Goal: Task Accomplishment & Management: Use online tool/utility

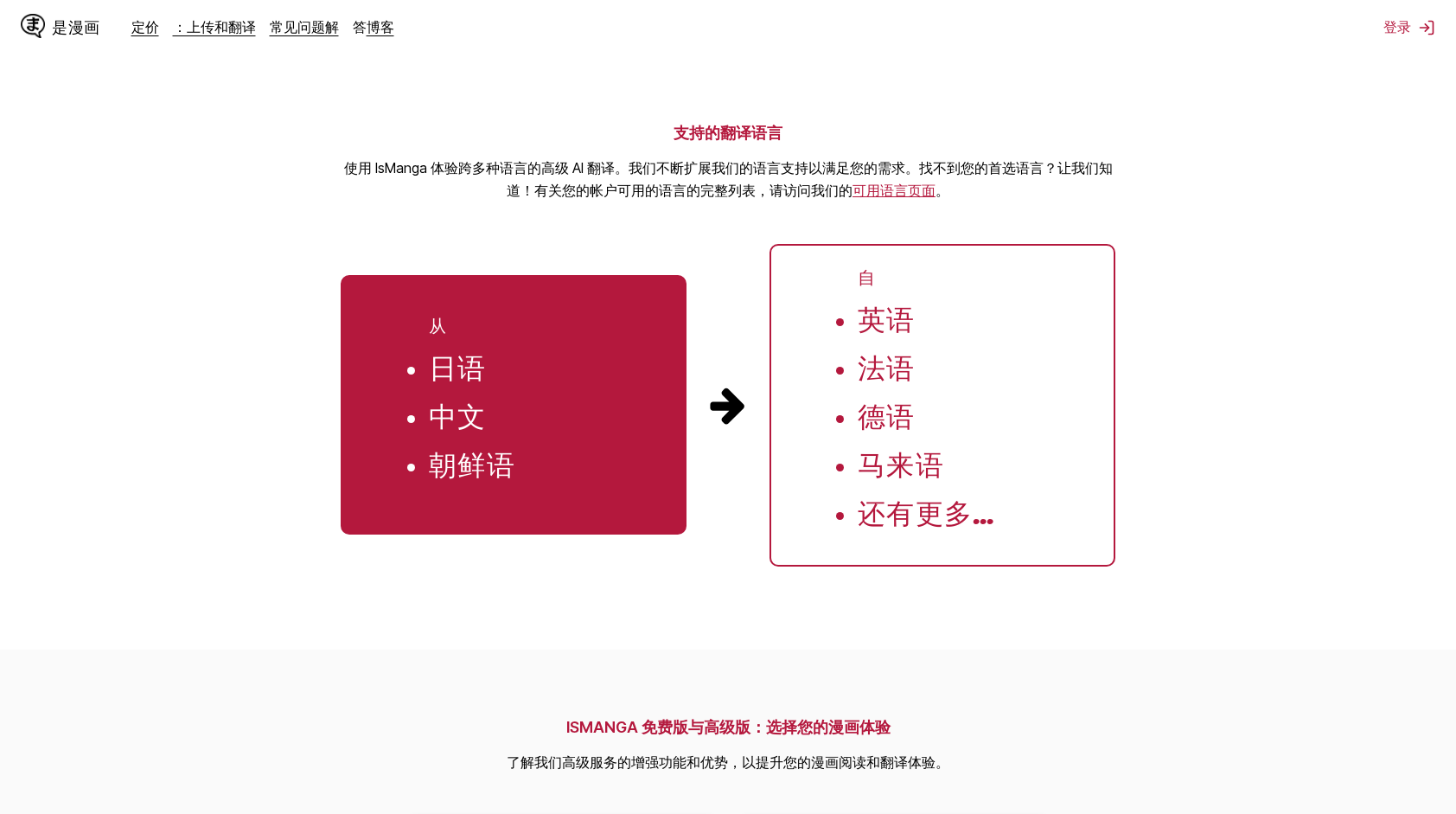
scroll to position [1638, 0]
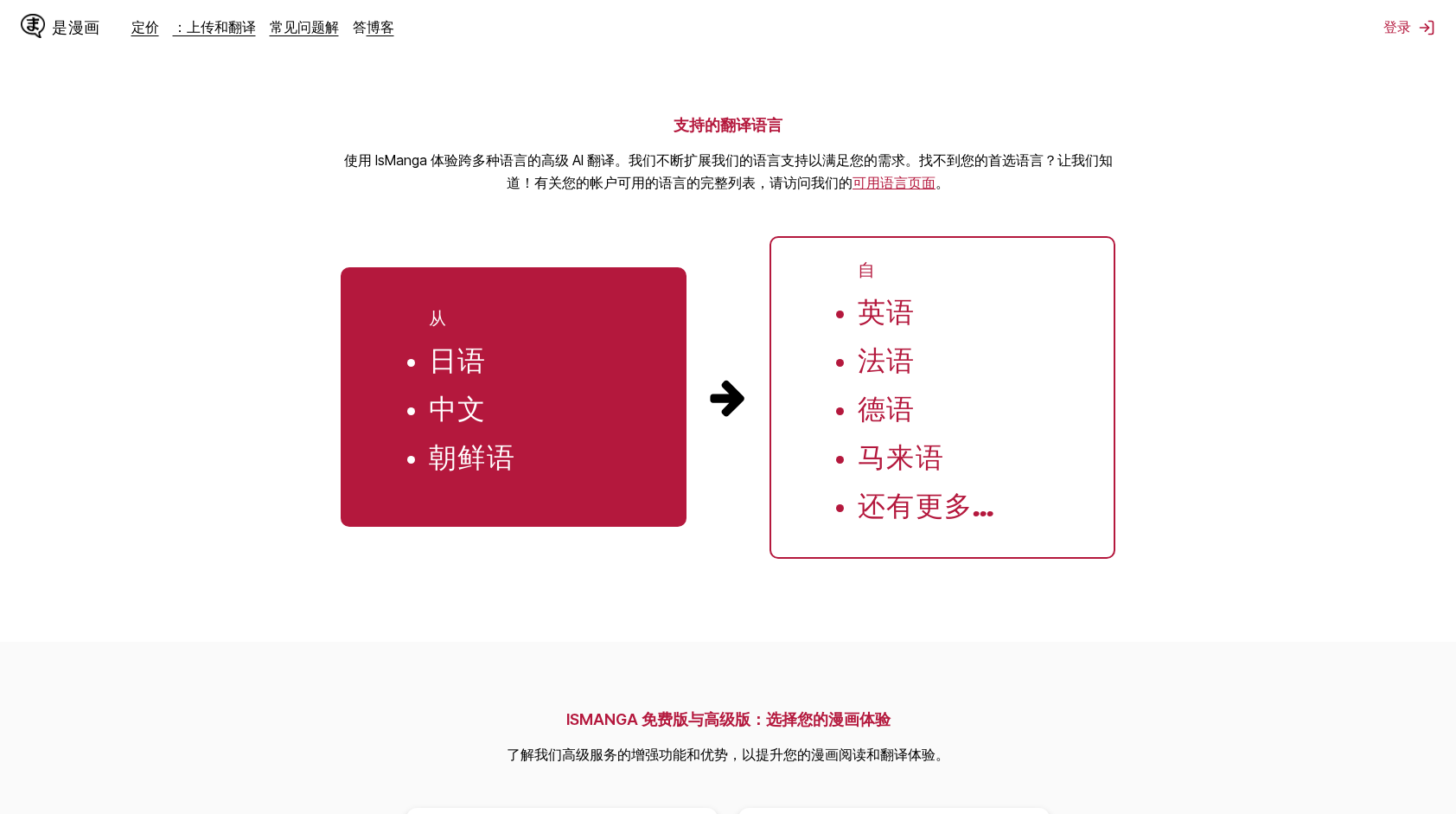
click at [905, 191] on link "可用语言页面" at bounding box center [893, 183] width 83 height 17
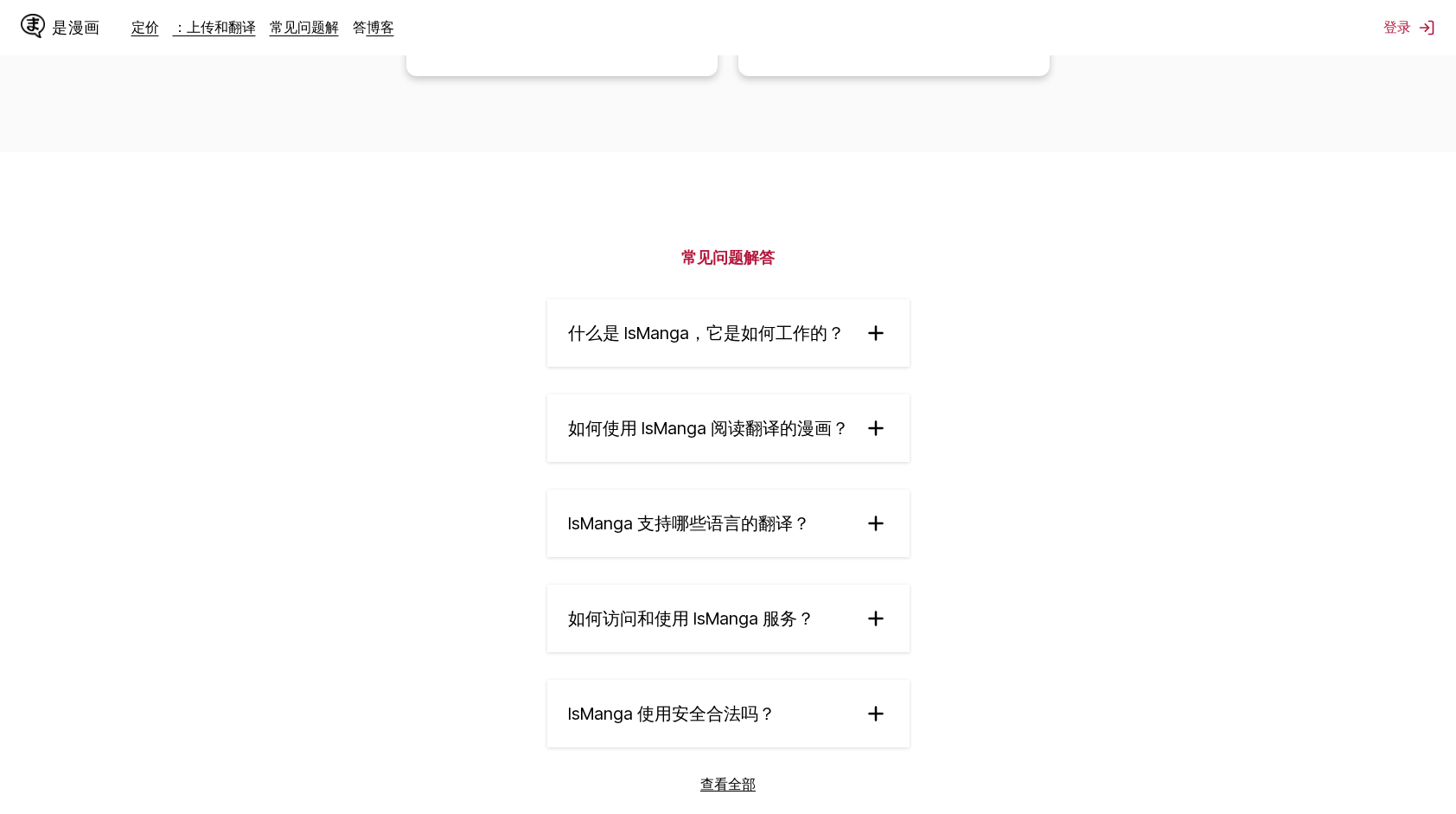
scroll to position [2680, 0]
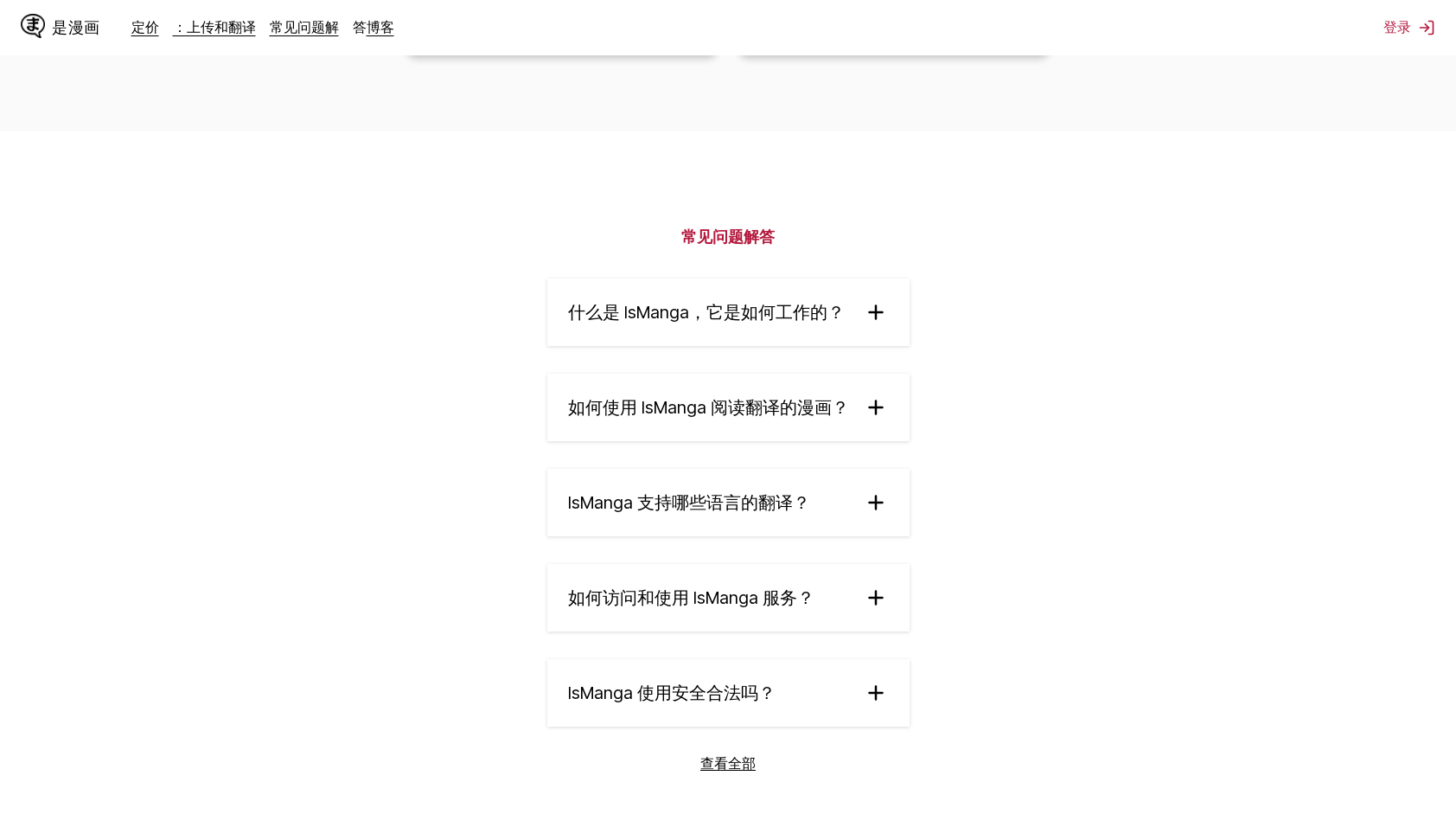
click at [859, 342] on summary "什么是 IsManga，它是如何工作的？" at bounding box center [728, 312] width 363 height 67
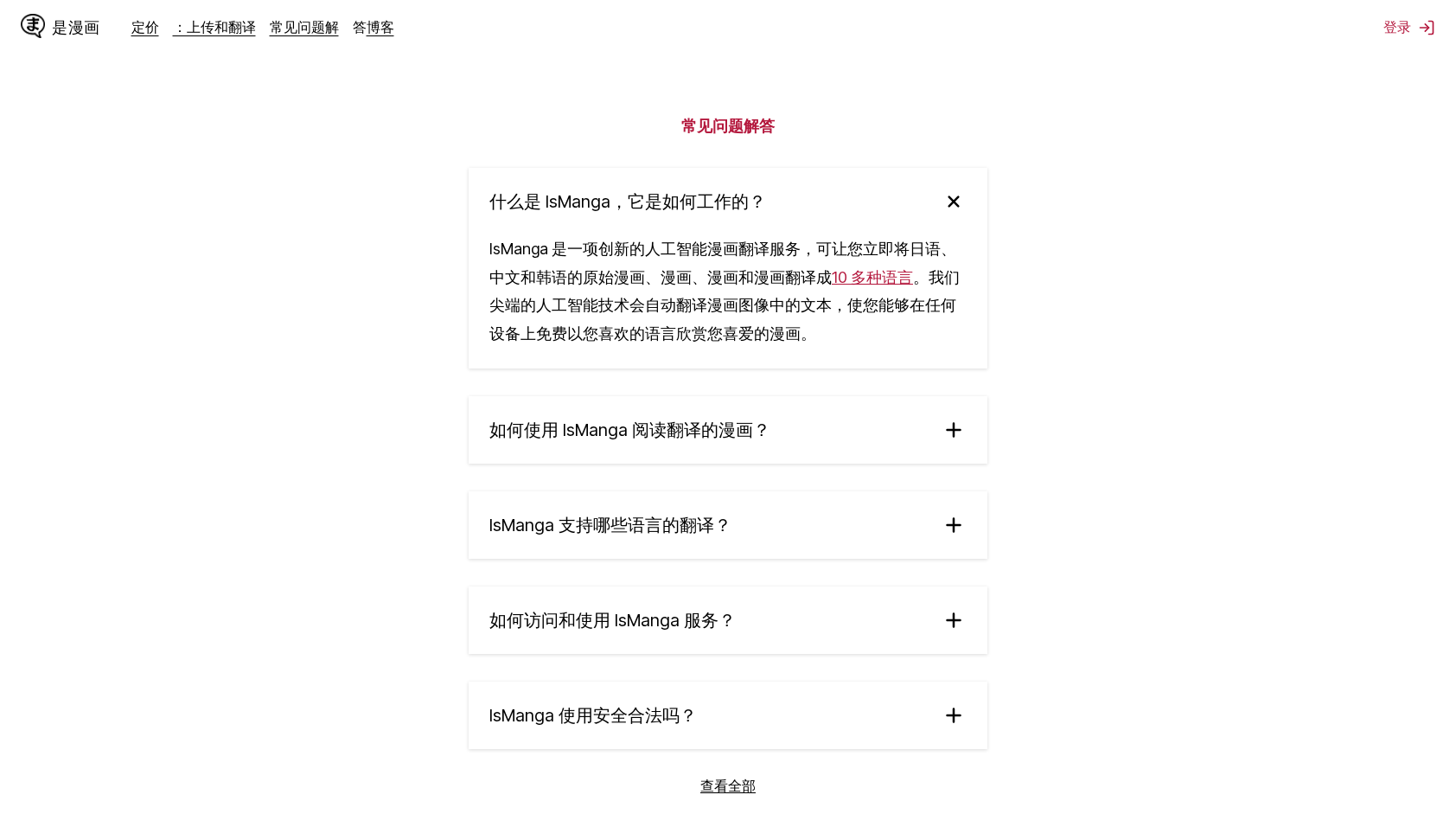
scroll to position [2853, 0]
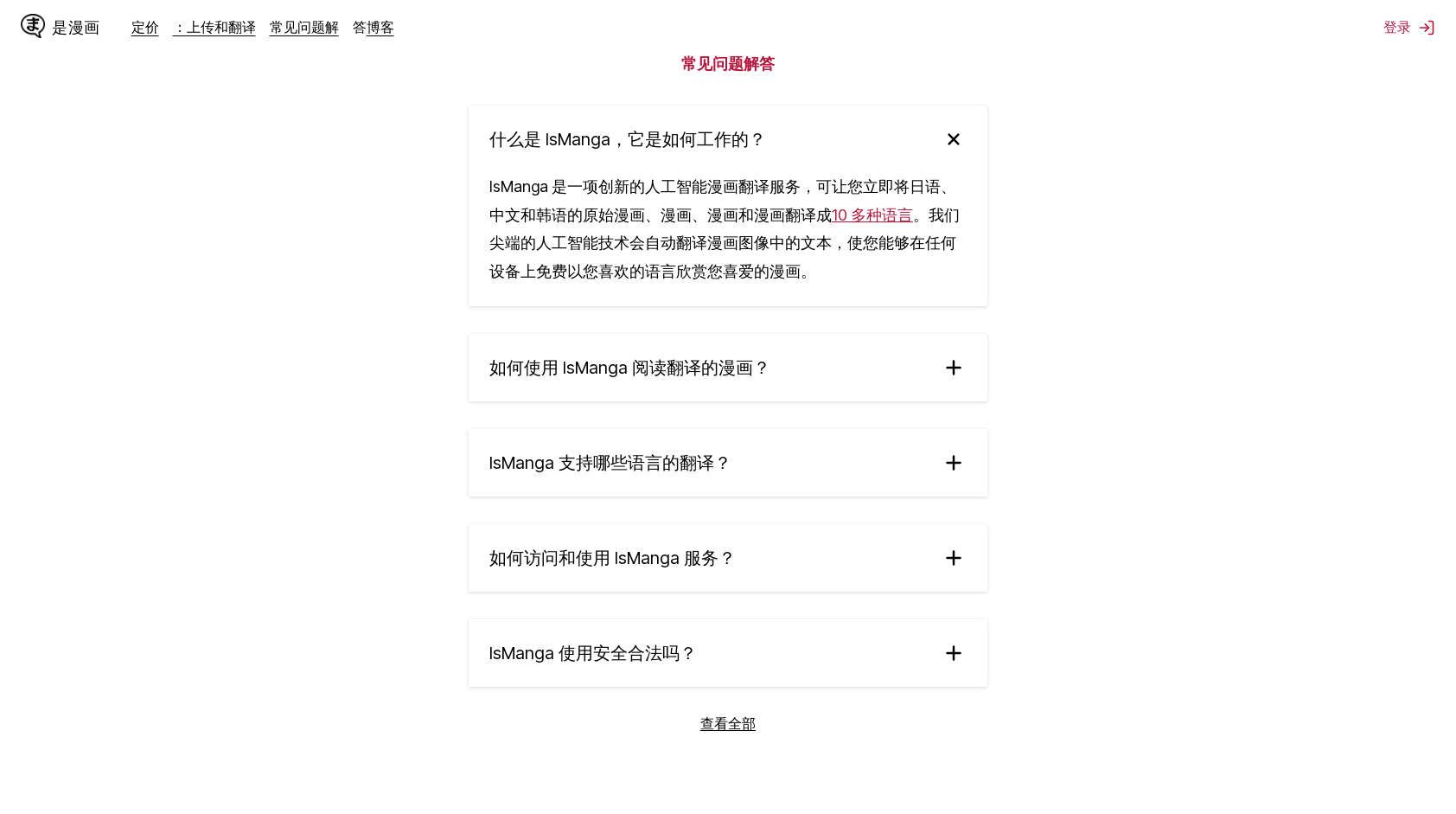
click at [892, 399] on summary "如何使用 IsManga 阅读翻译的漫画？" at bounding box center [728, 367] width 519 height 67
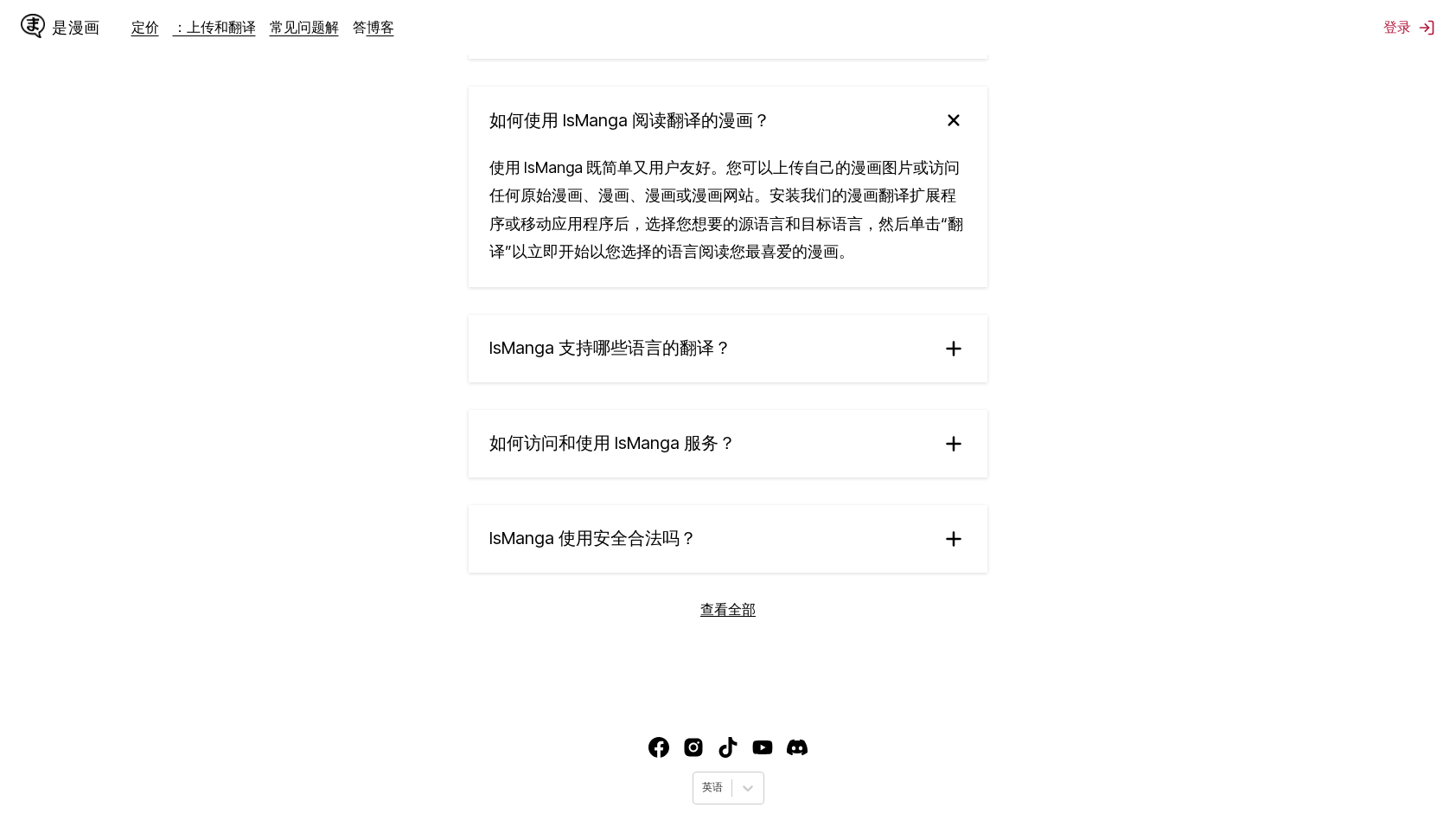
scroll to position [3112, 0]
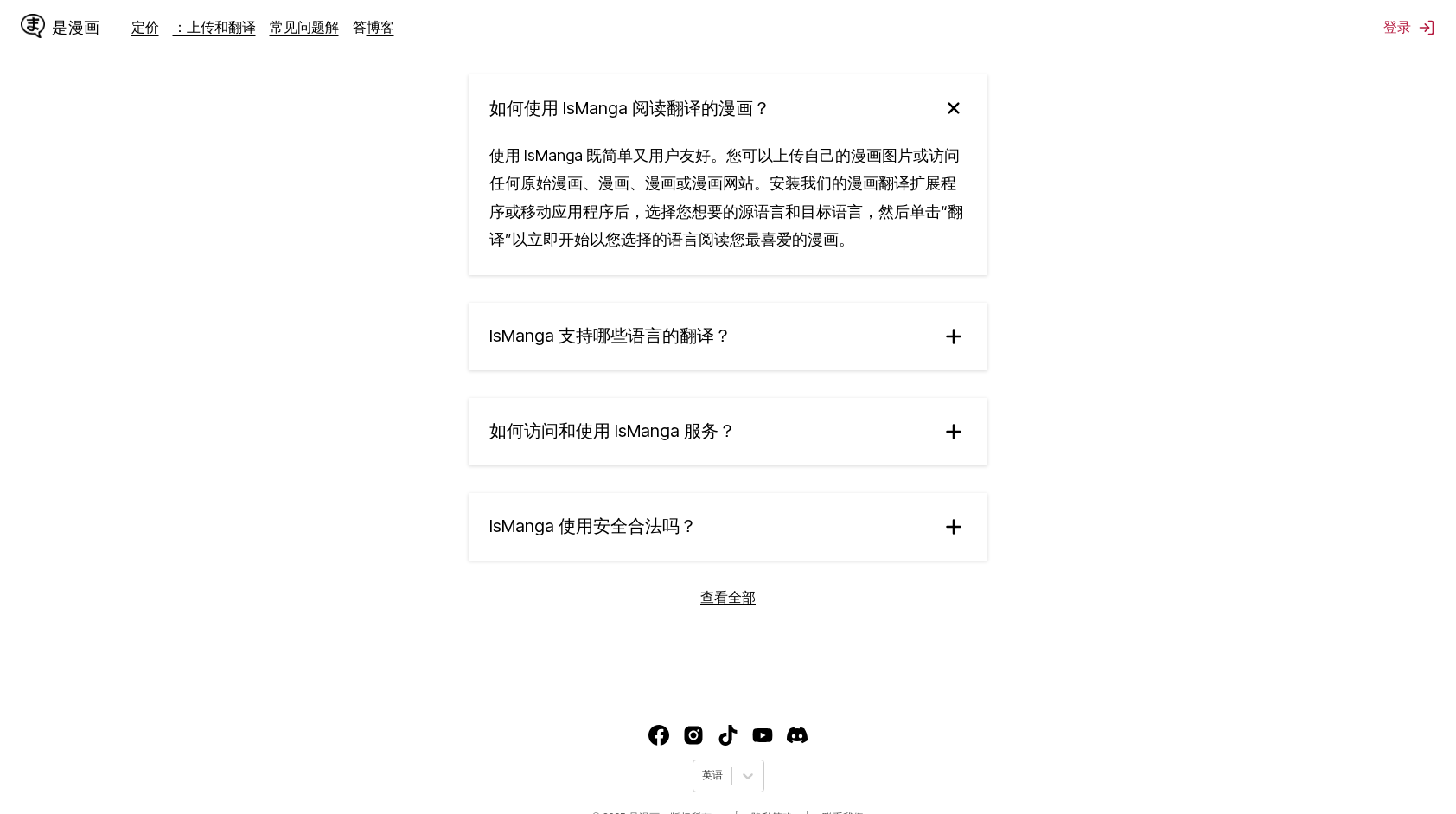
click at [930, 367] on summary "IsManga 支持哪些语言的翻译？" at bounding box center [728, 336] width 519 height 67
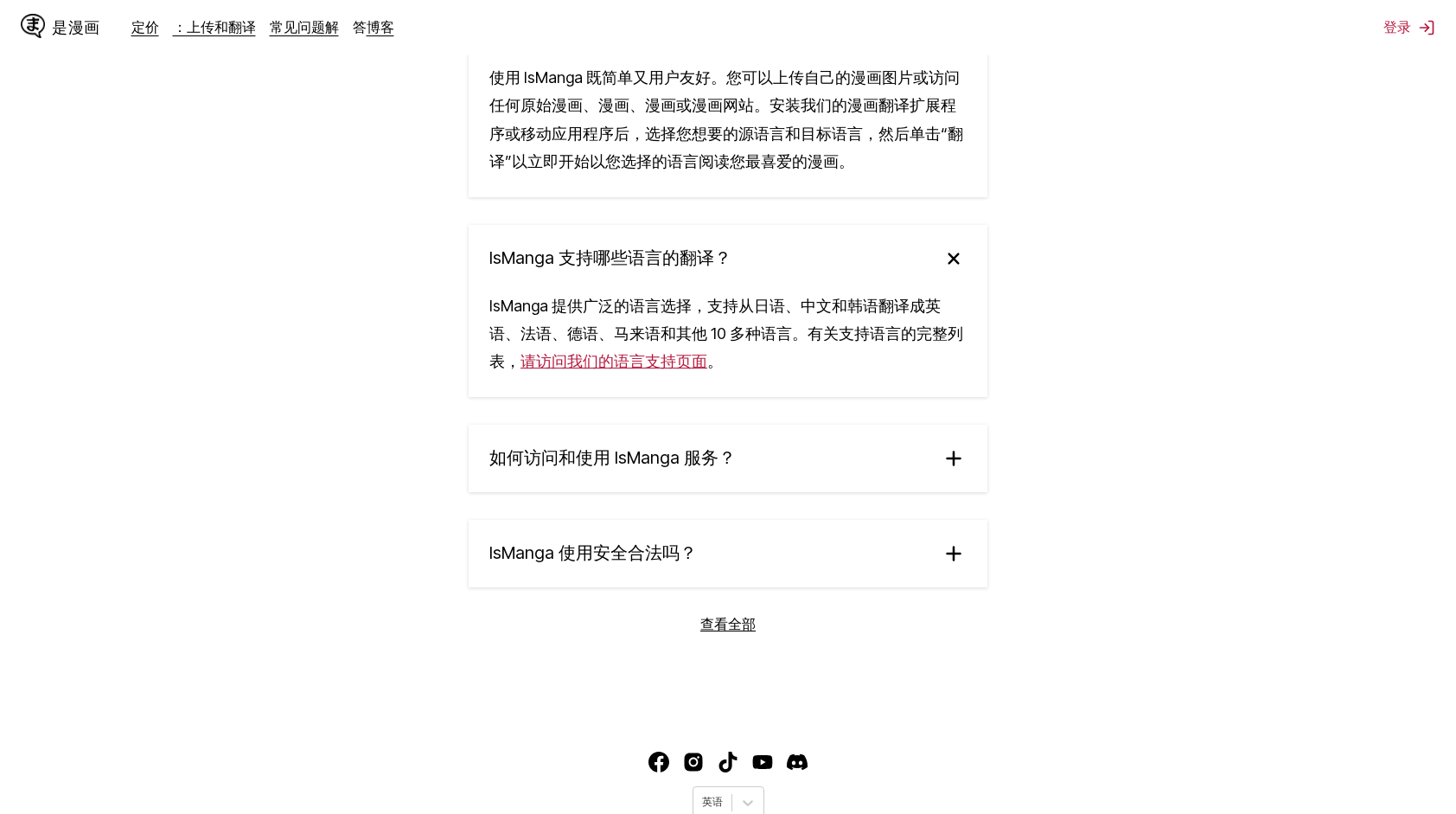
scroll to position [3198, 0]
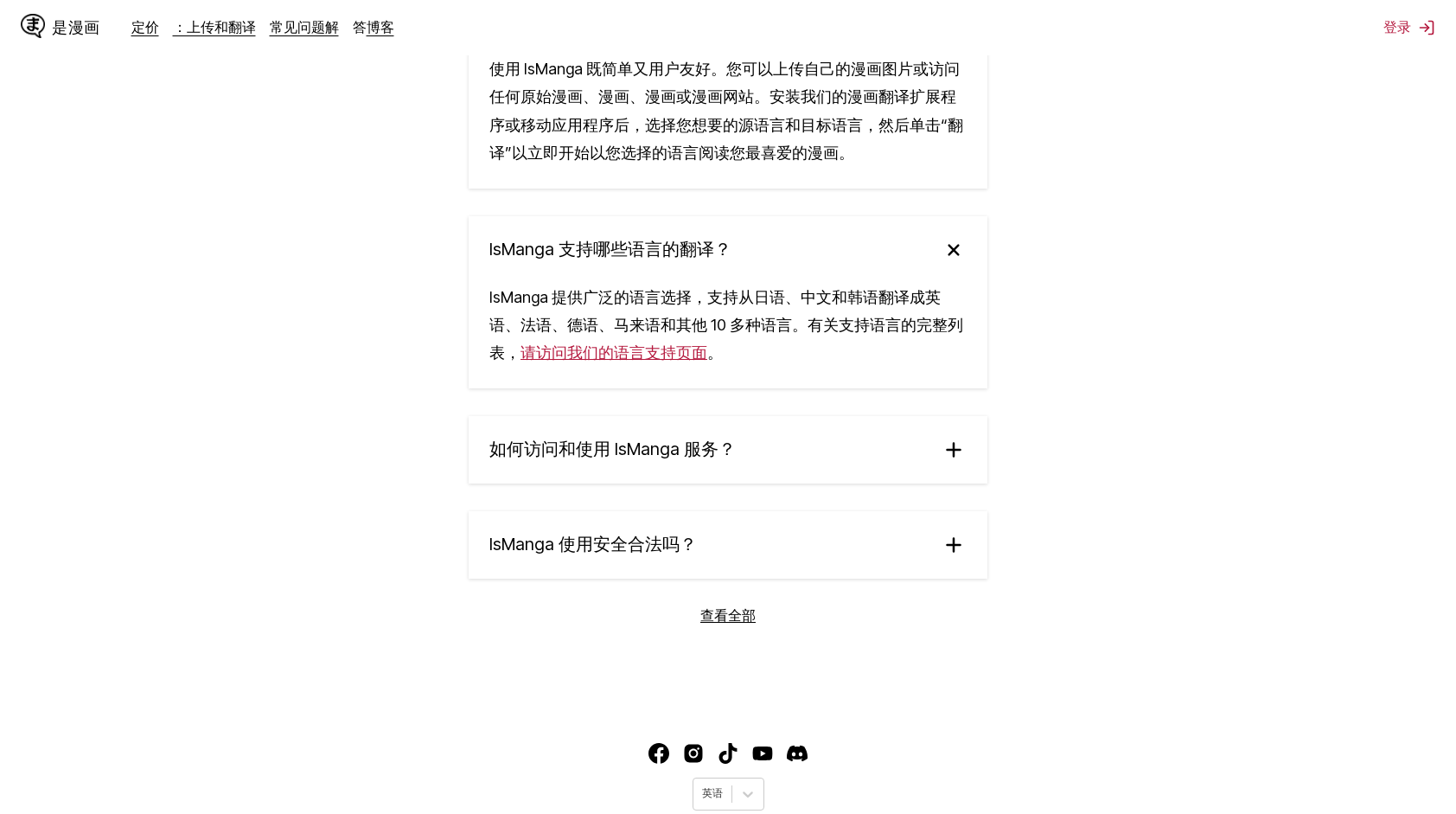
click at [930, 463] on summary "如何访问和使用 IsManga 服务？" at bounding box center [728, 449] width 519 height 67
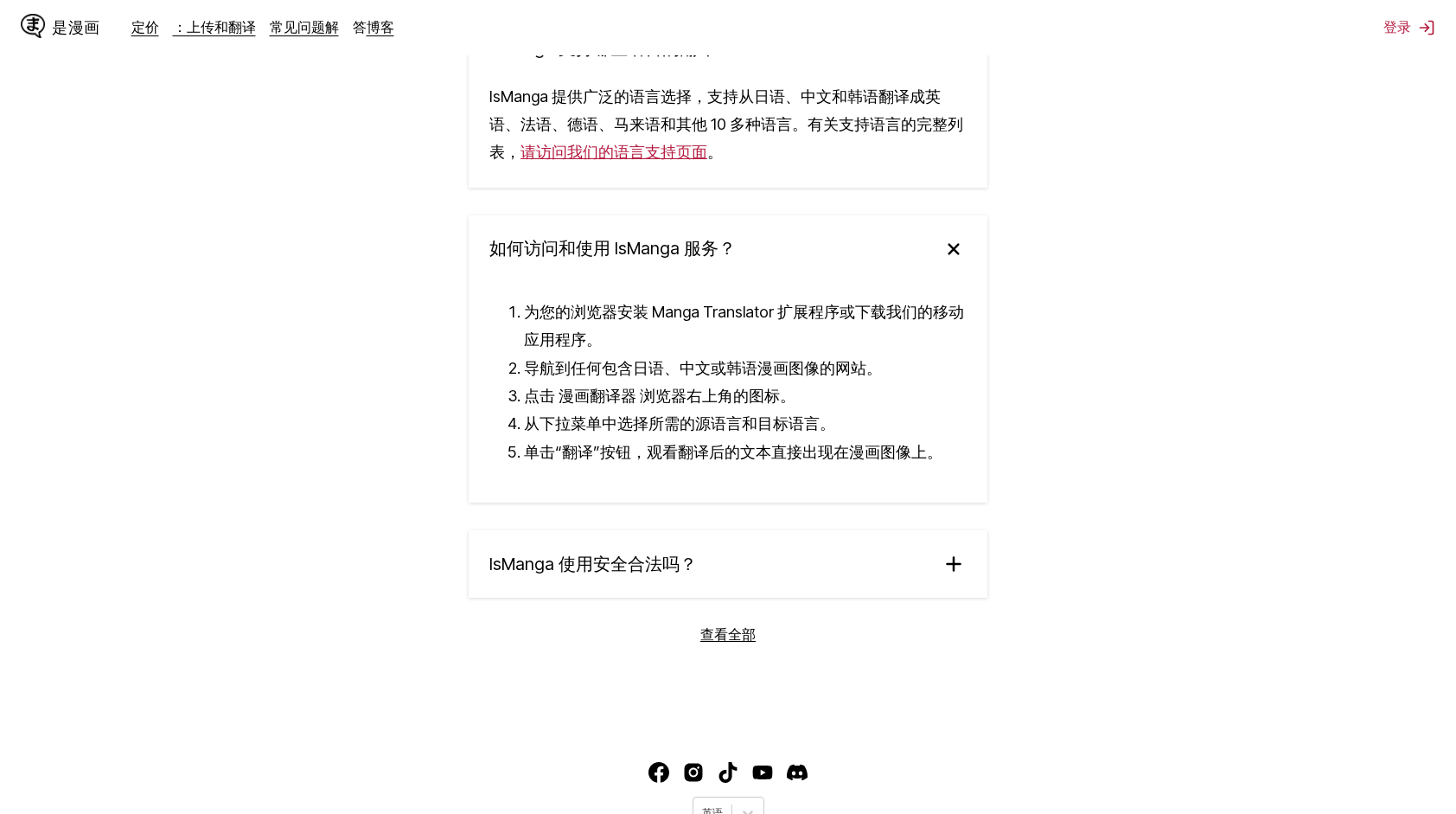
scroll to position [3458, 0]
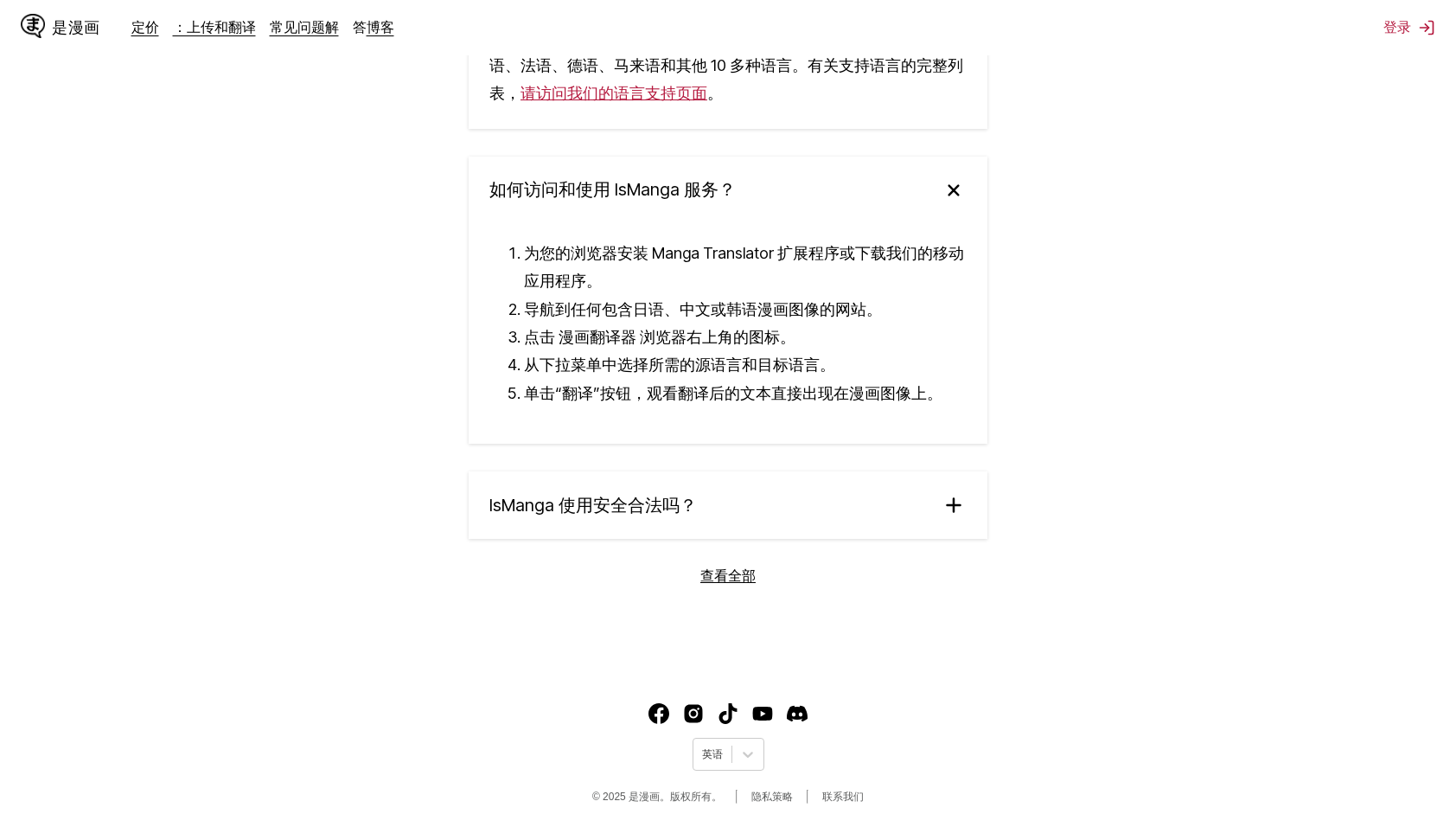
click at [873, 526] on summary "IsManga 使用安全合法吗？" at bounding box center [728, 504] width 519 height 67
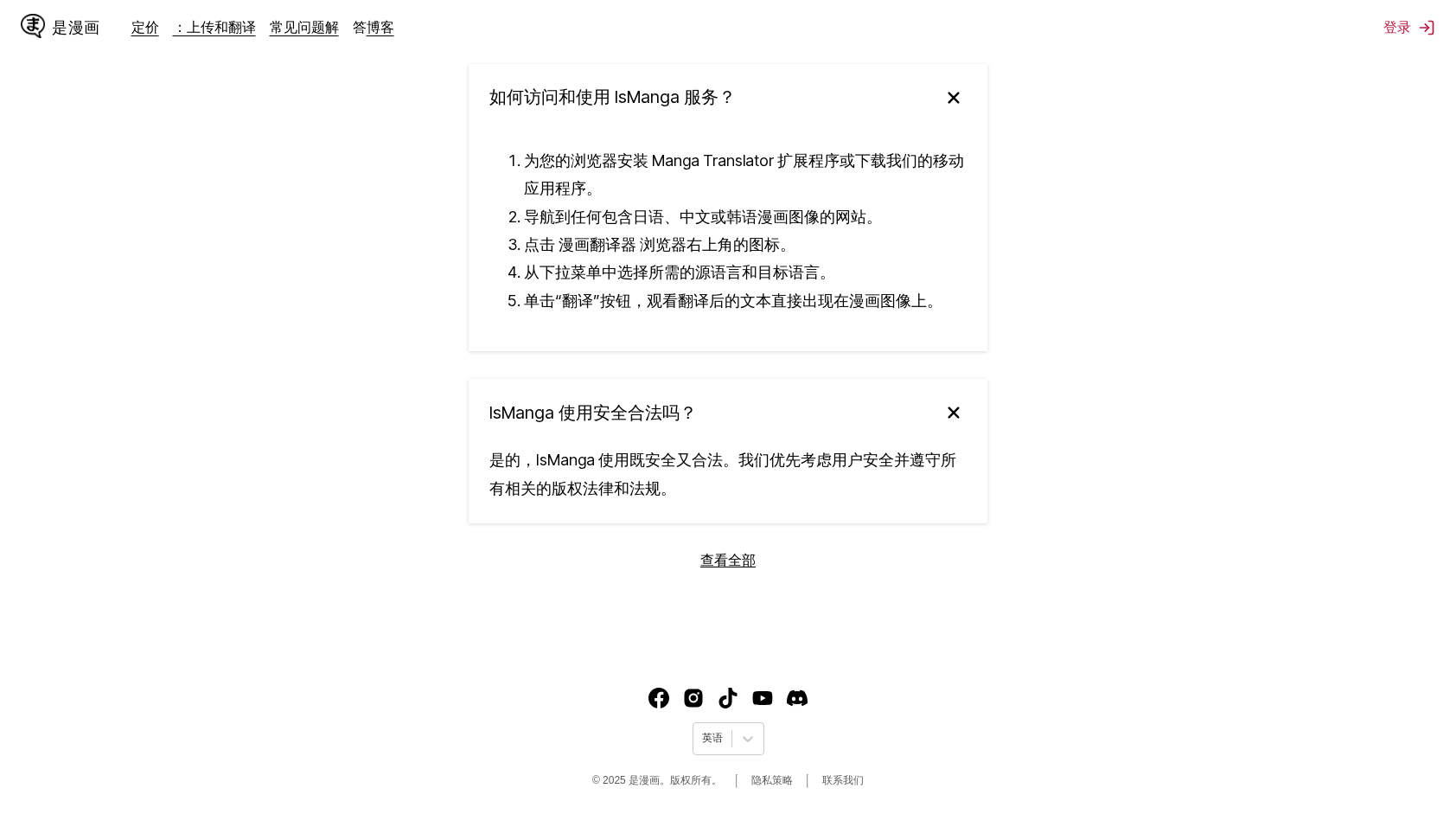
scroll to position [3580, 0]
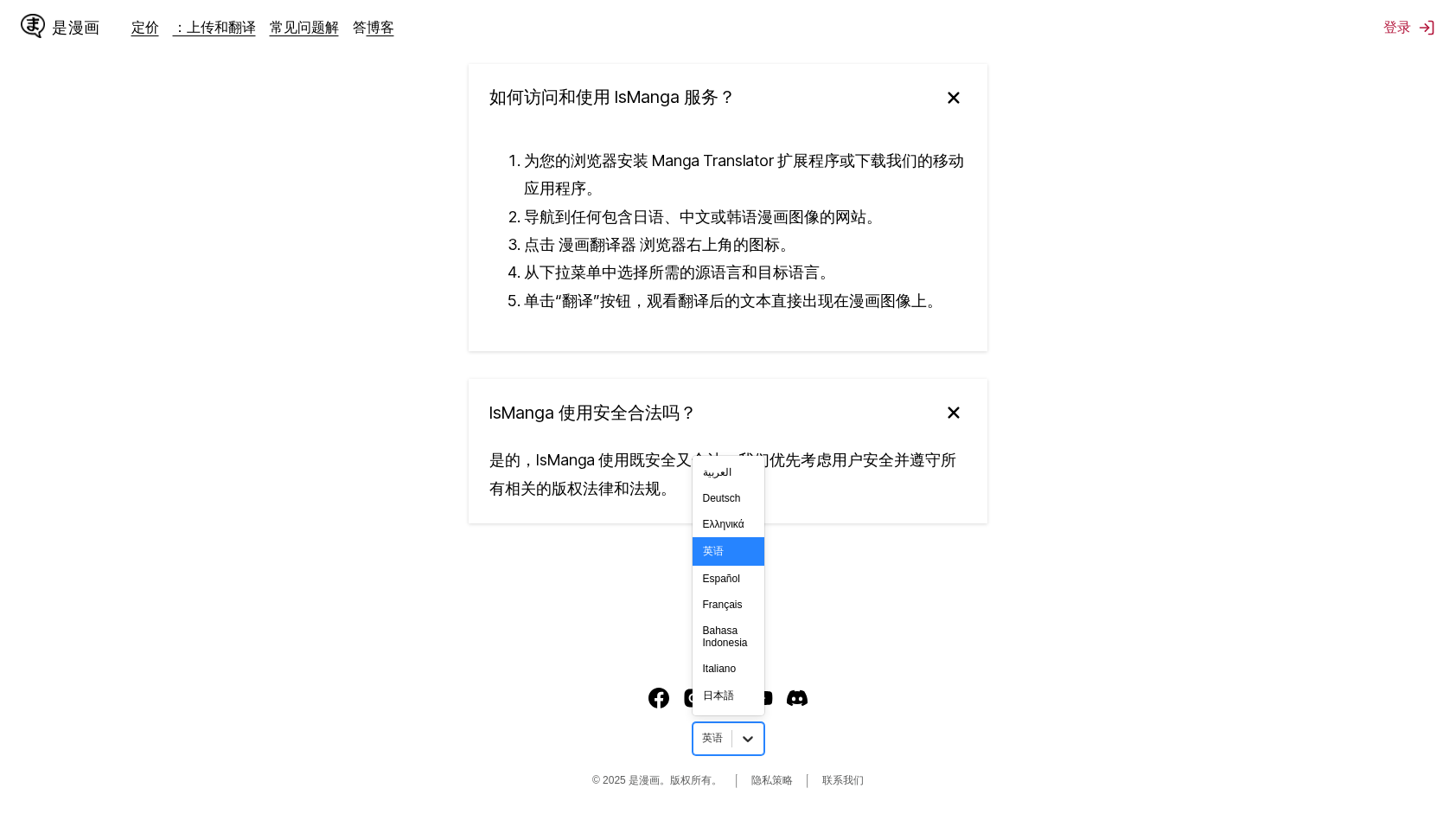
click at [745, 741] on icon at bounding box center [748, 739] width 17 height 17
click at [734, 657] on div "中文(简体)" at bounding box center [728, 669] width 72 height 29
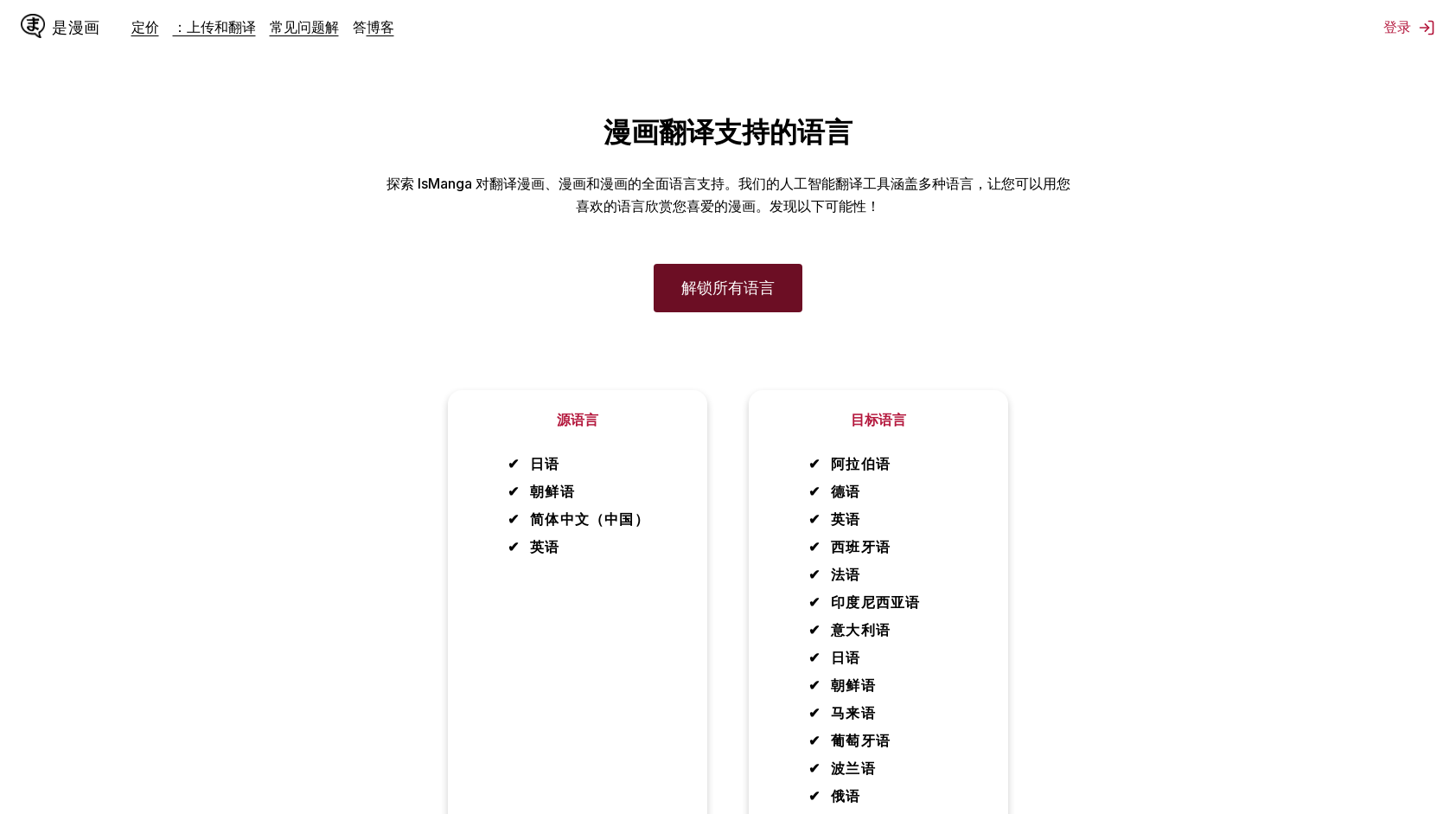
click at [741, 295] on link "解锁所有语言" at bounding box center [728, 288] width 149 height 48
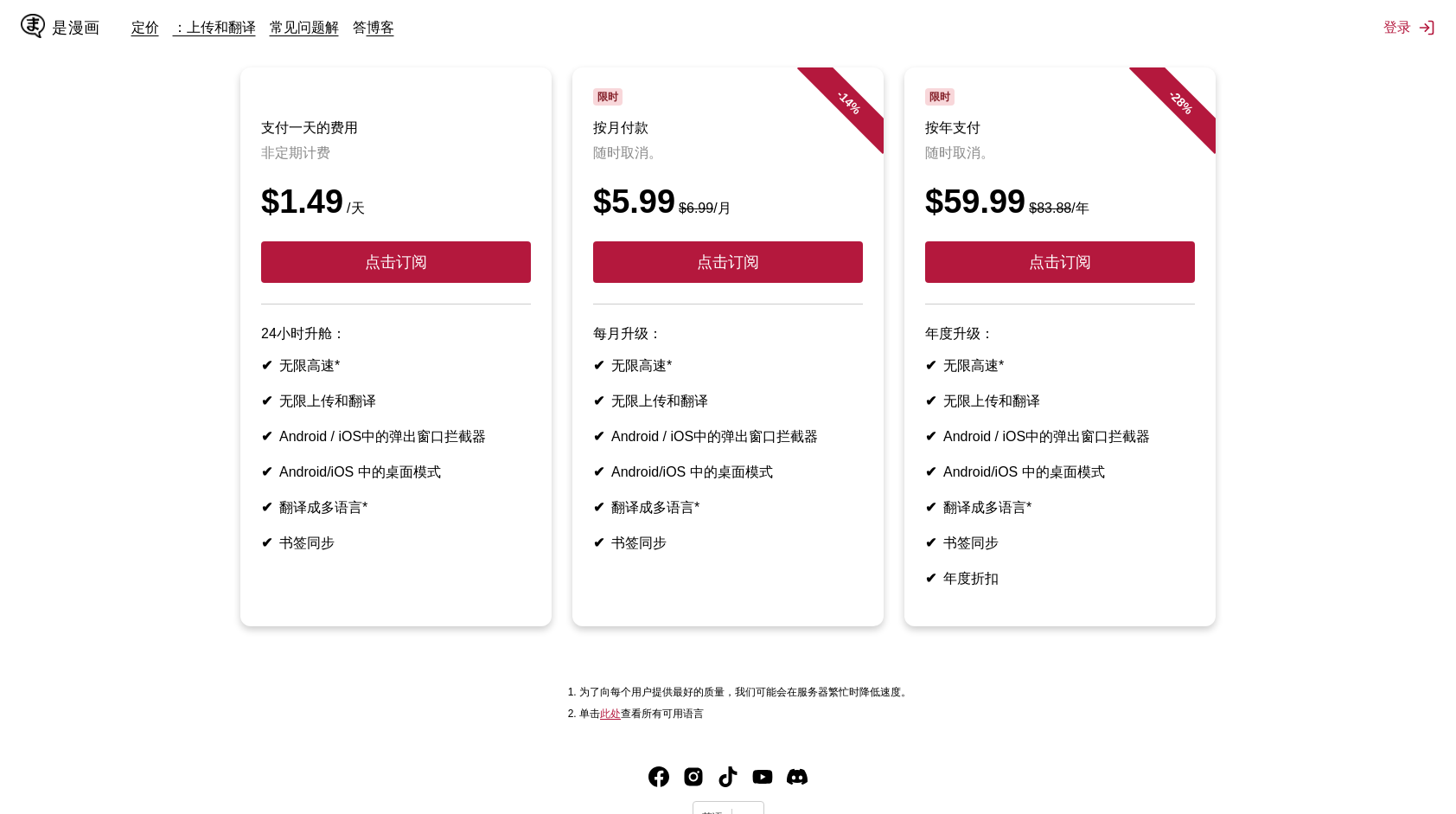
scroll to position [173, 0]
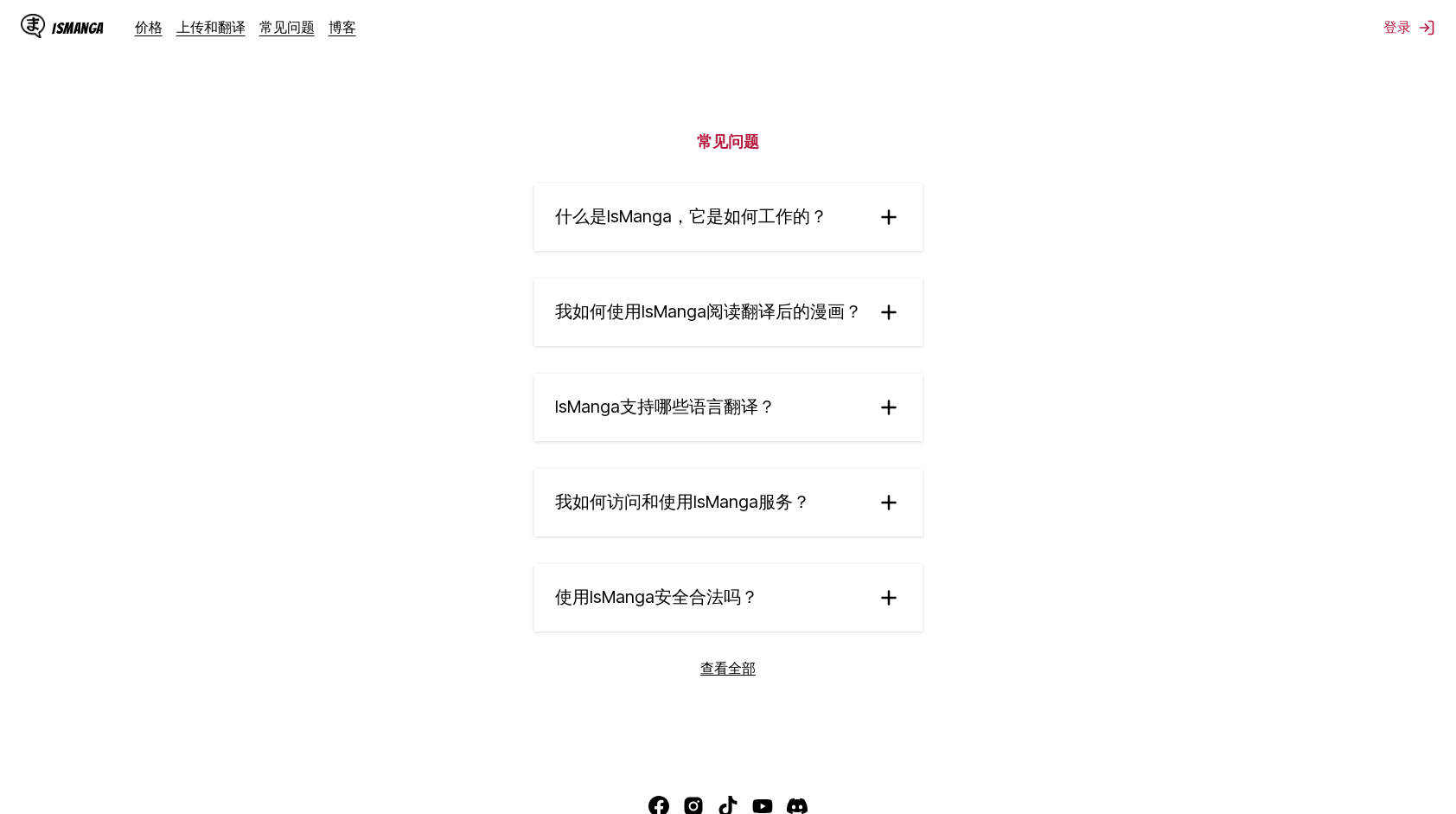
scroll to position [2917, 0]
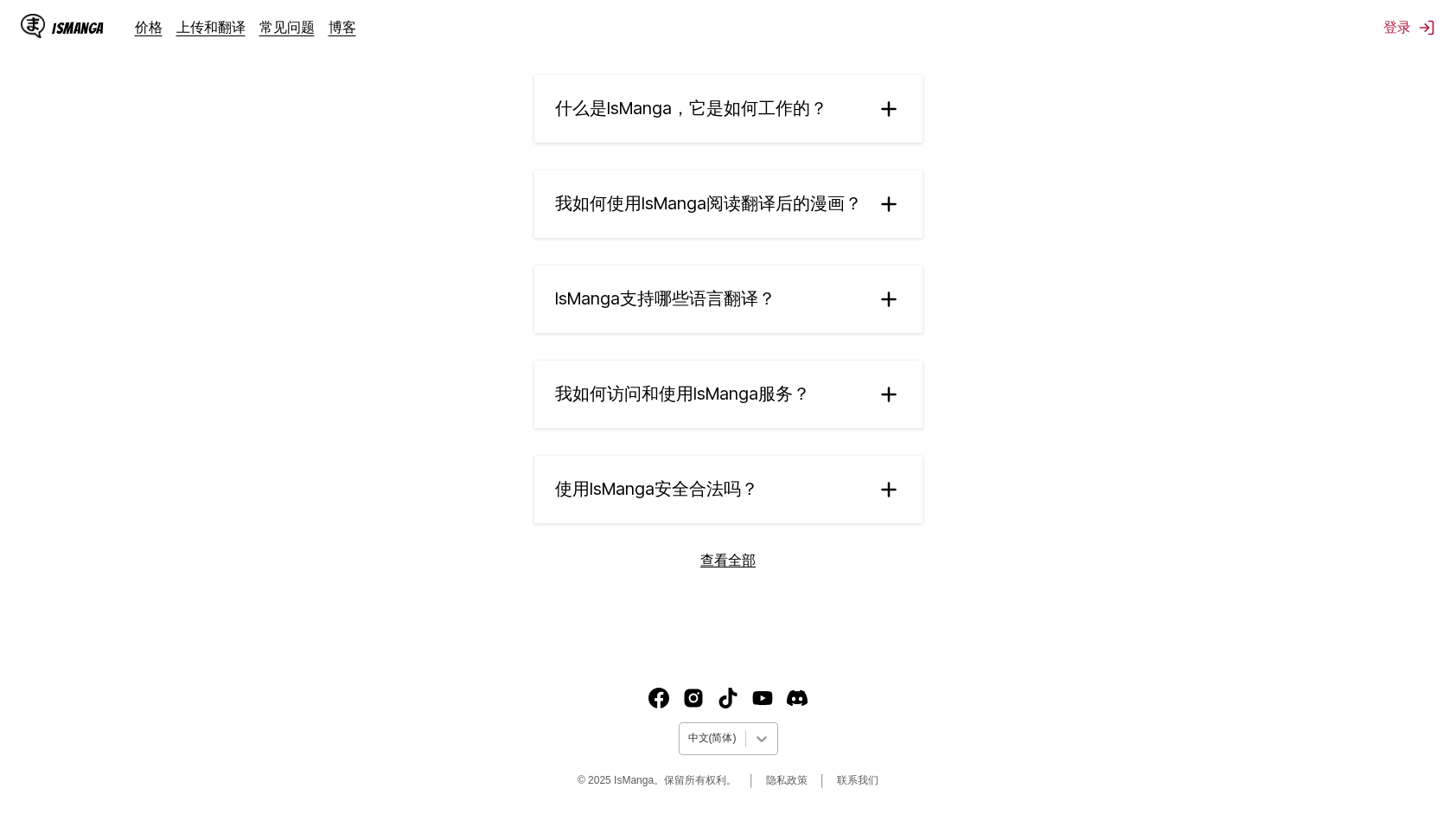
click at [758, 729] on div at bounding box center [762, 739] width 31 height 31
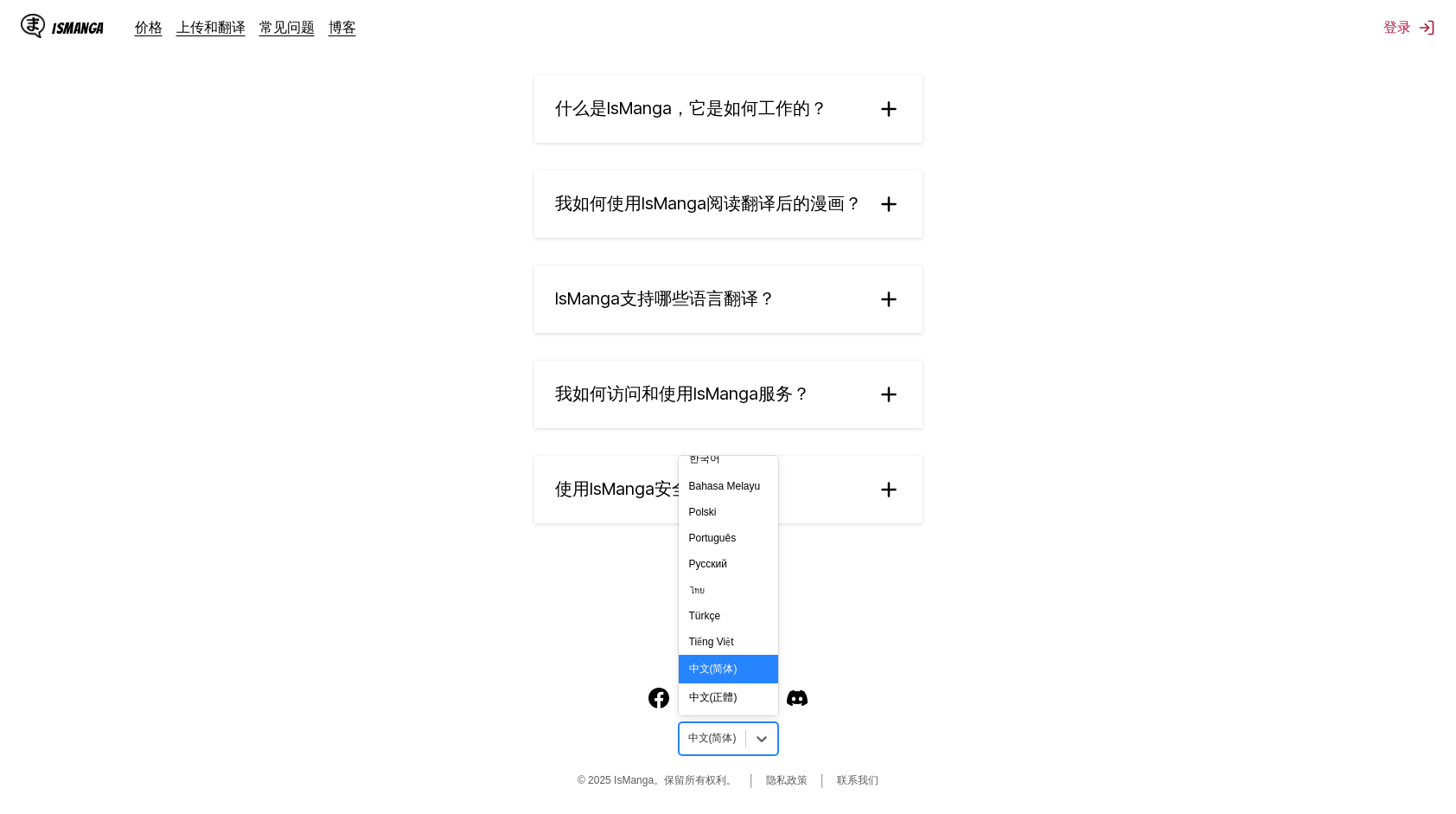
scroll to position [304, 0]
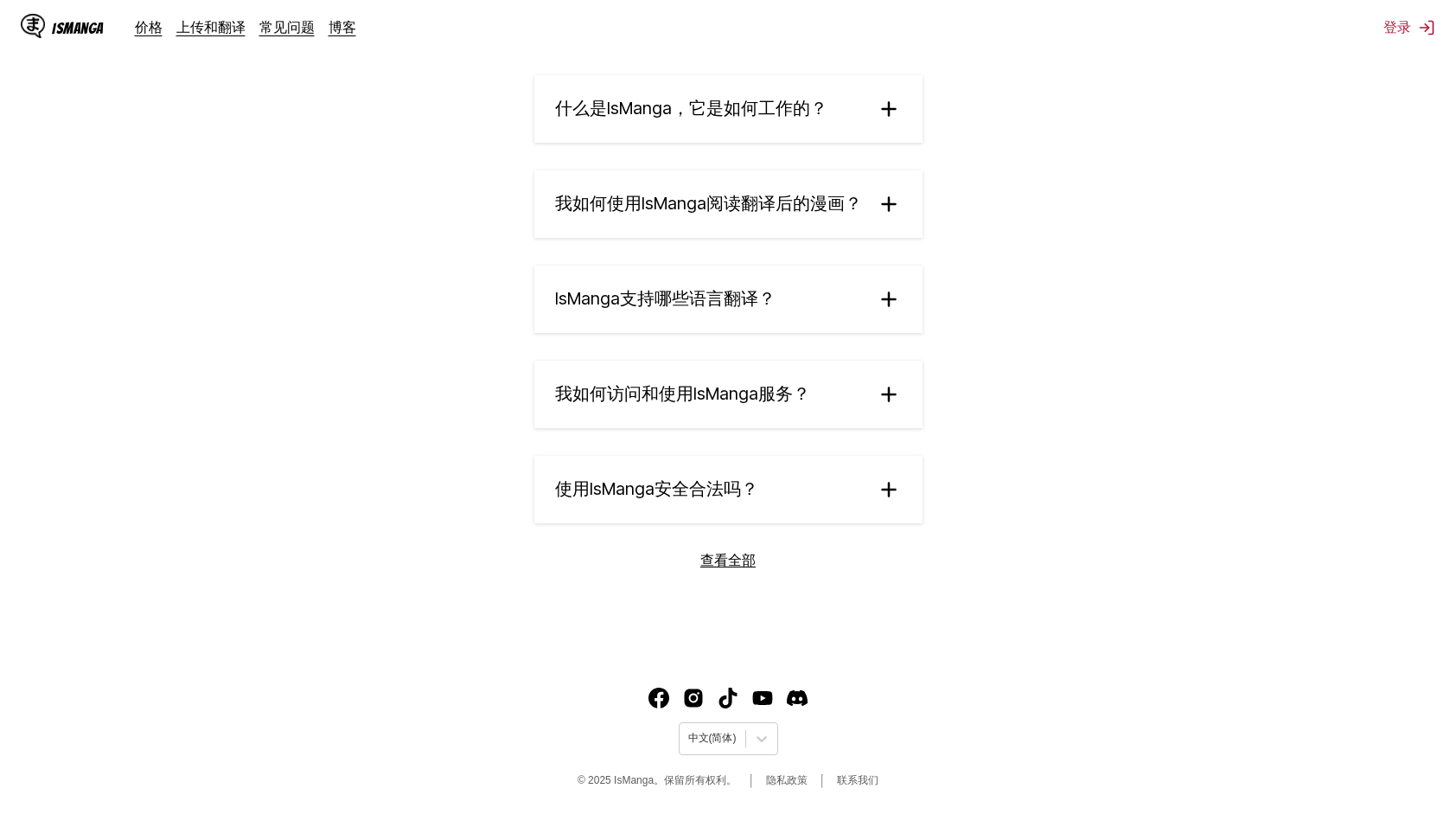
click at [1006, 597] on section "常见问题 什么是IsManga，它是如何工作的？ IsManga是一个创新的AI驱动的漫画翻译服务，可以将日语、中文和韩语的漫画、漫画和韩漫即时翻译成 超过1…" at bounding box center [728, 290] width 1456 height 726
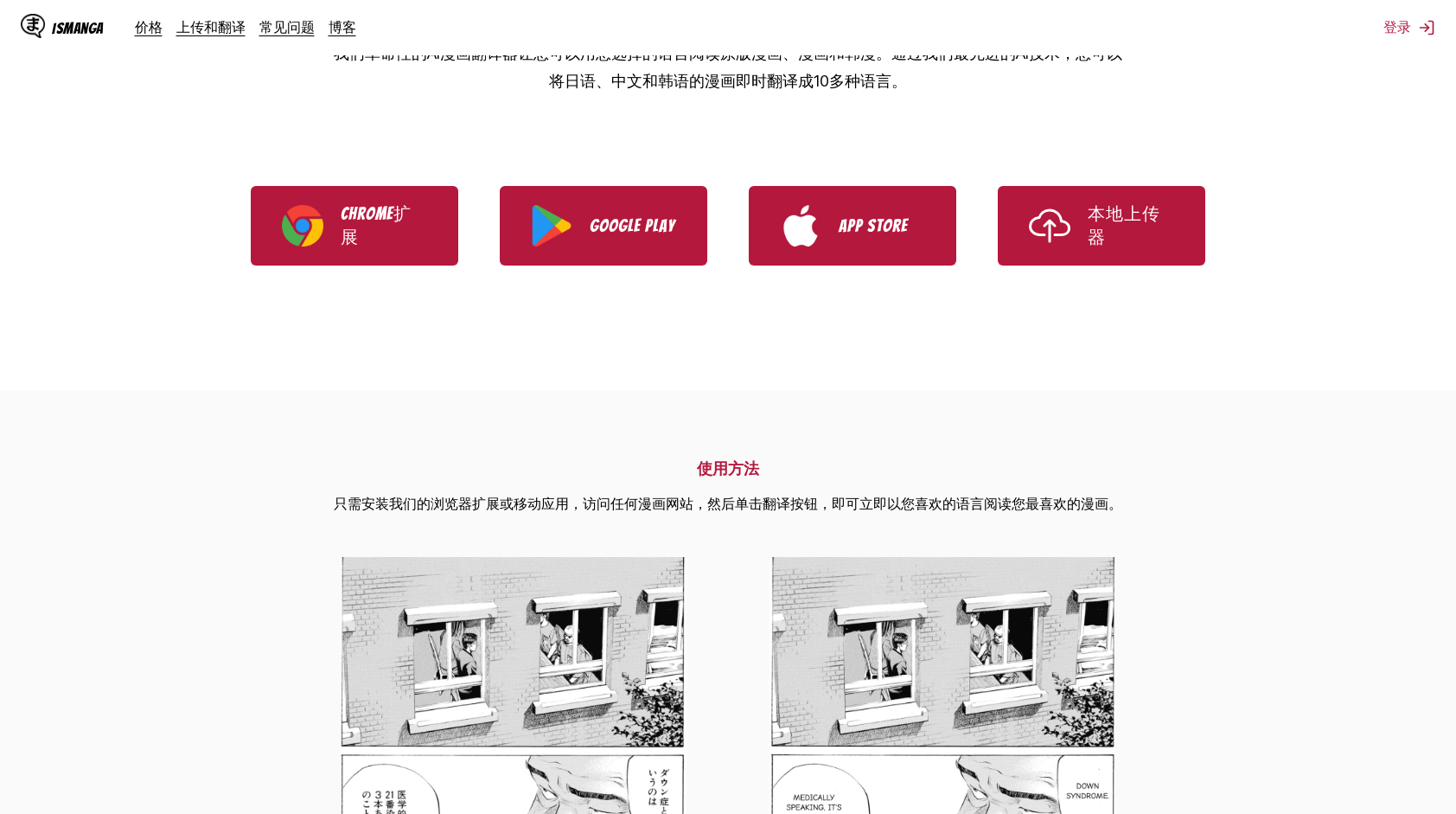
scroll to position [0, 0]
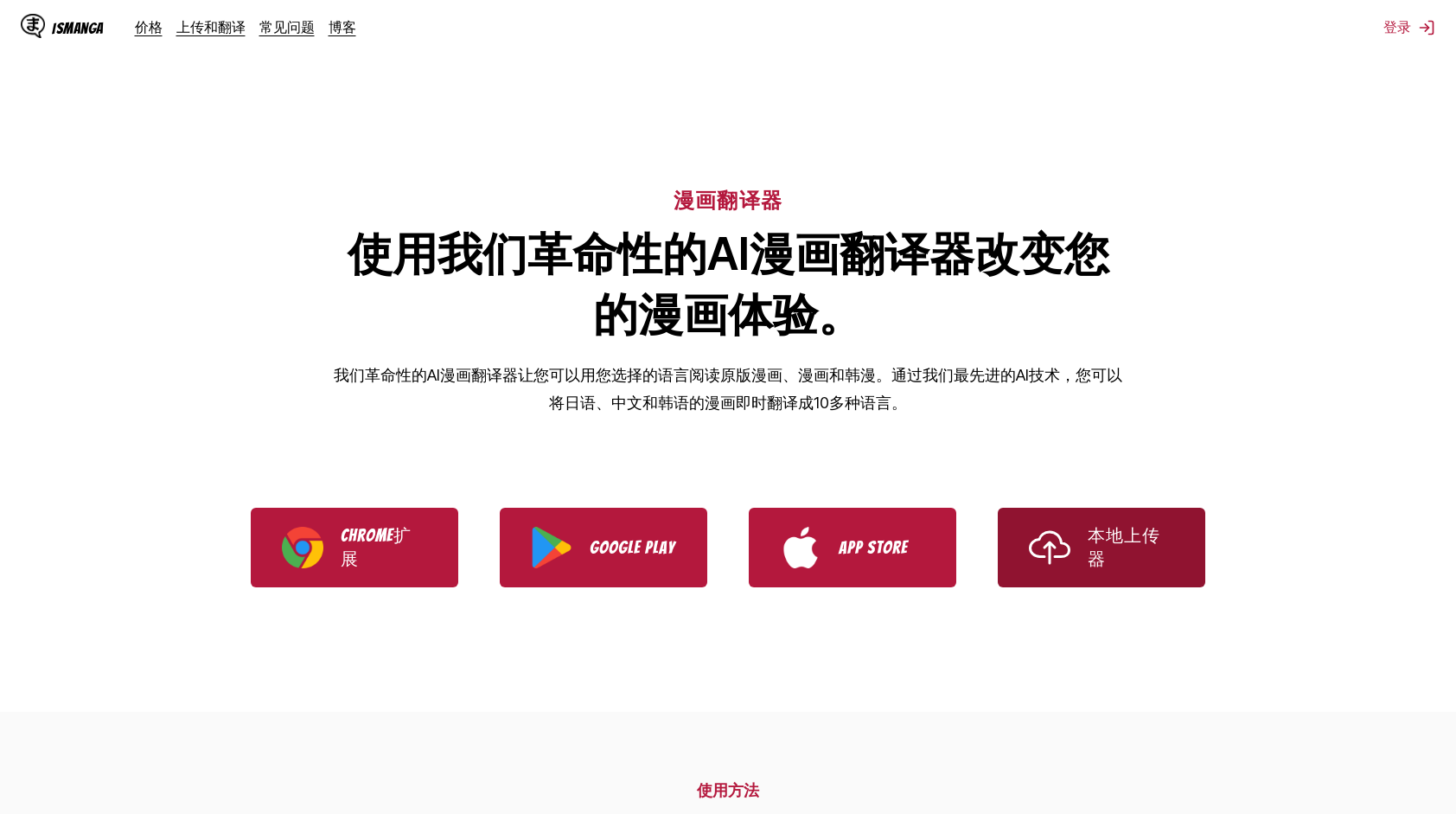
click at [1078, 566] on link "本地上传器" at bounding box center [1101, 547] width 207 height 80
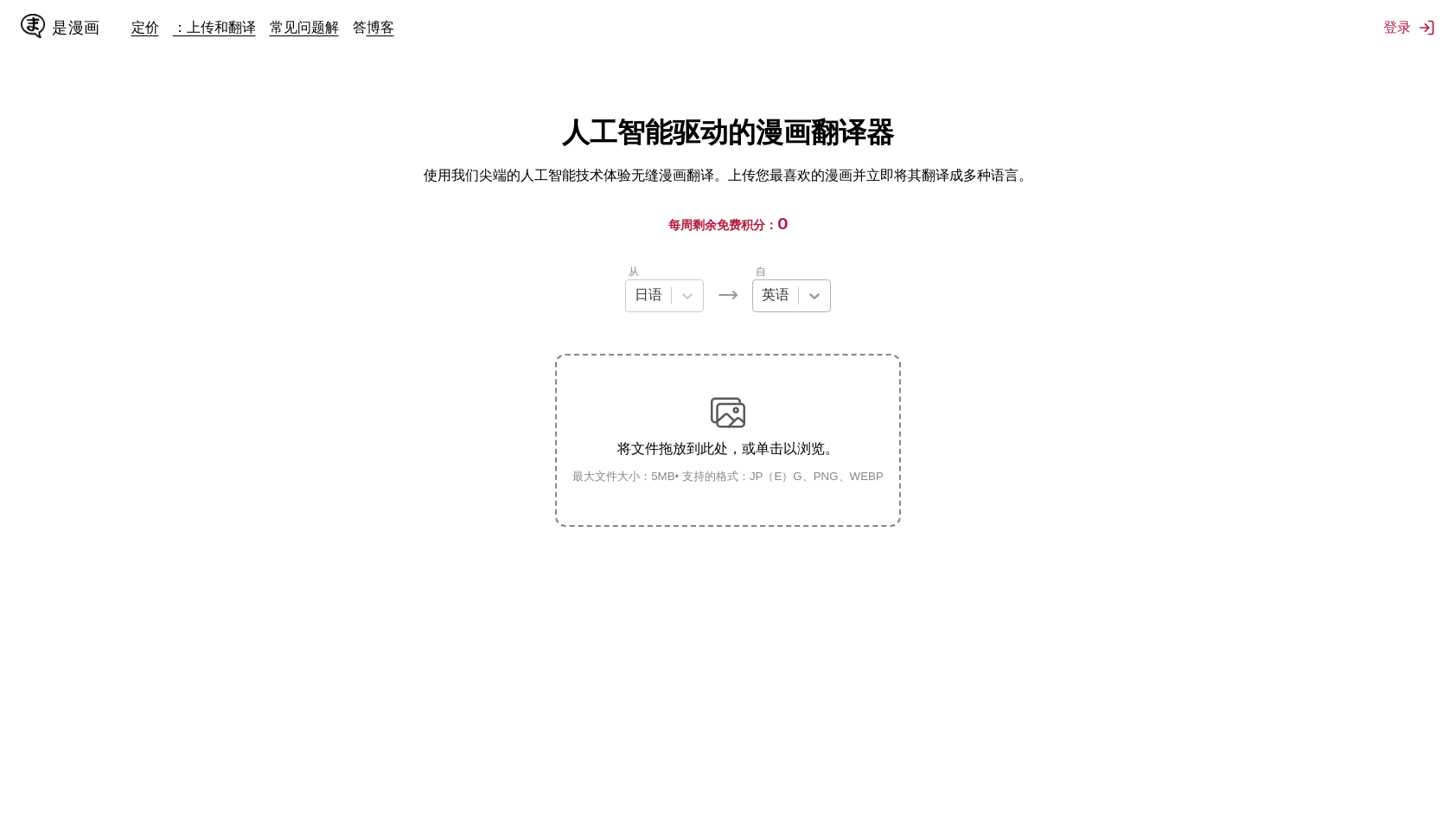
click at [808, 295] on icon at bounding box center [815, 296] width 17 height 17
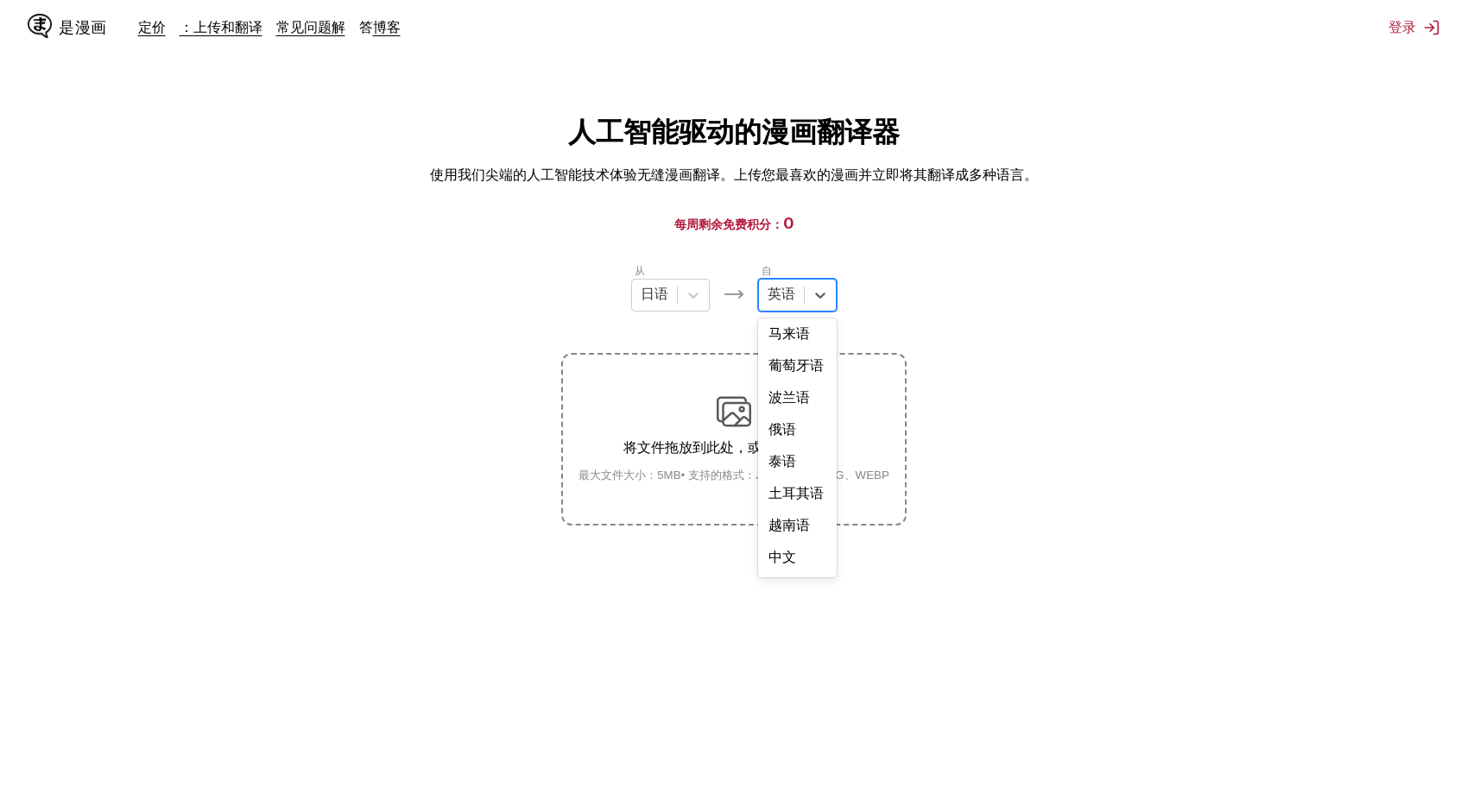
scroll to position [445, 0]
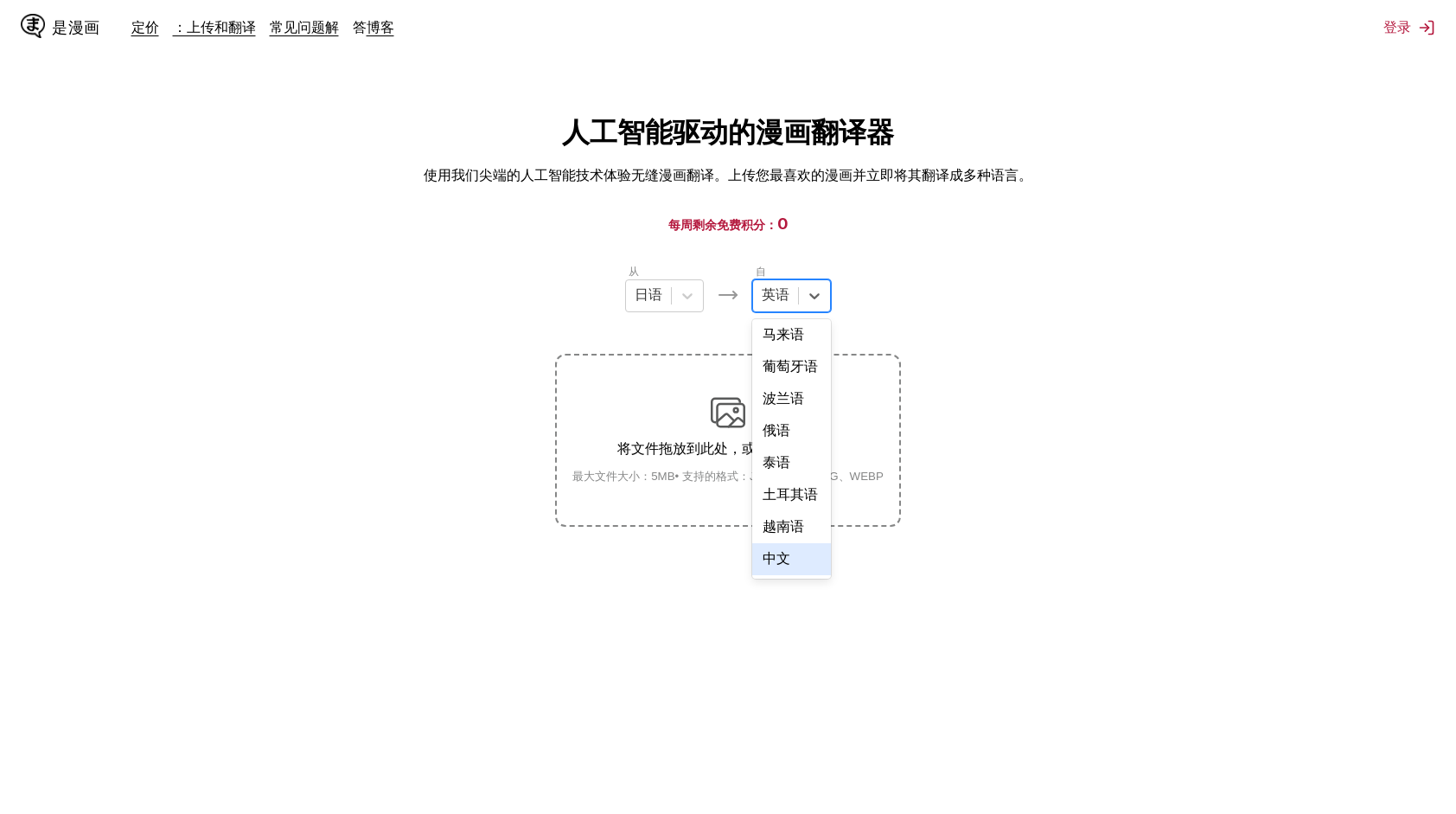
click at [794, 546] on div "中文" at bounding box center [792, 559] width 79 height 32
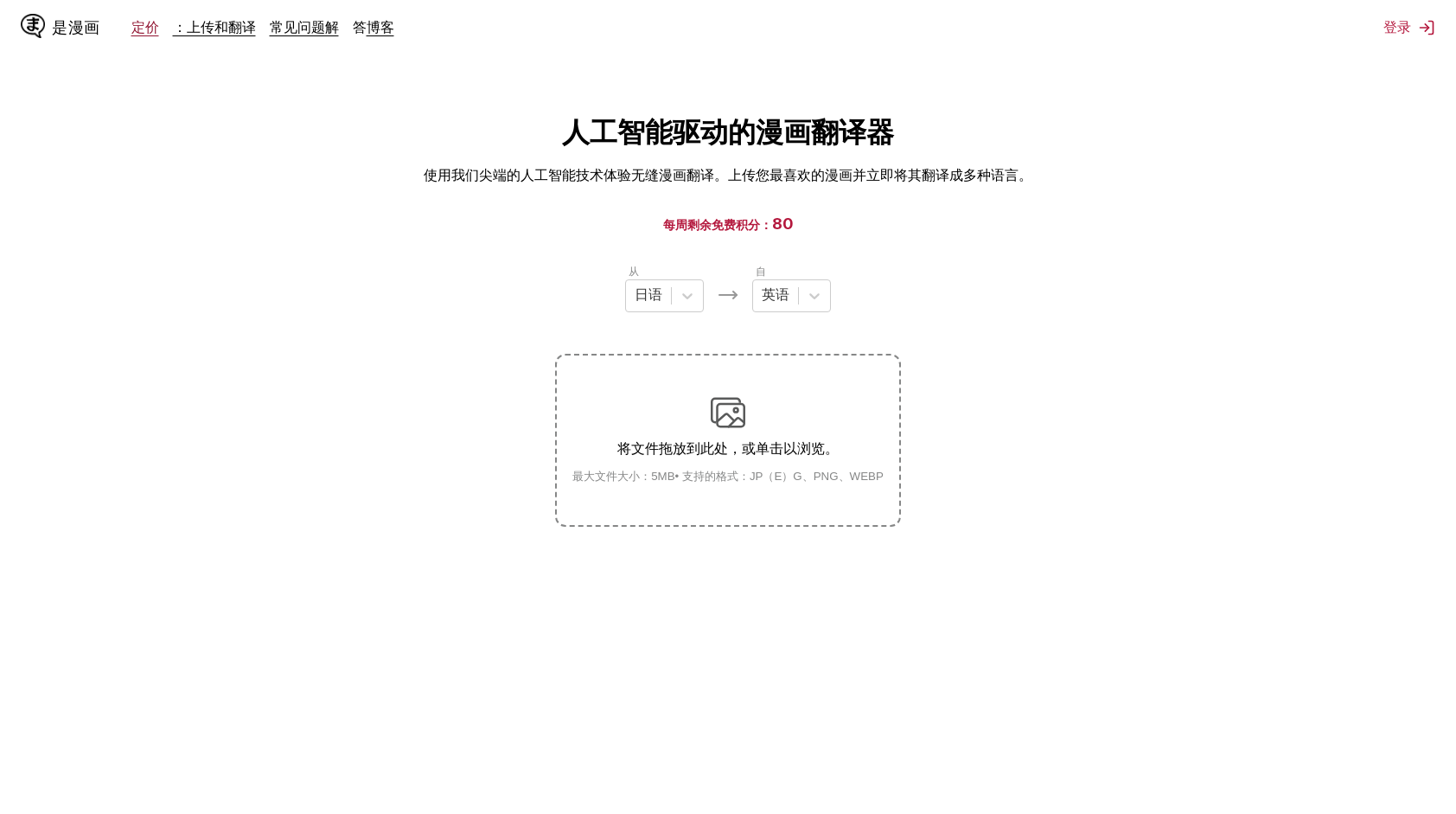
click at [142, 31] on link "定价" at bounding box center [145, 27] width 28 height 17
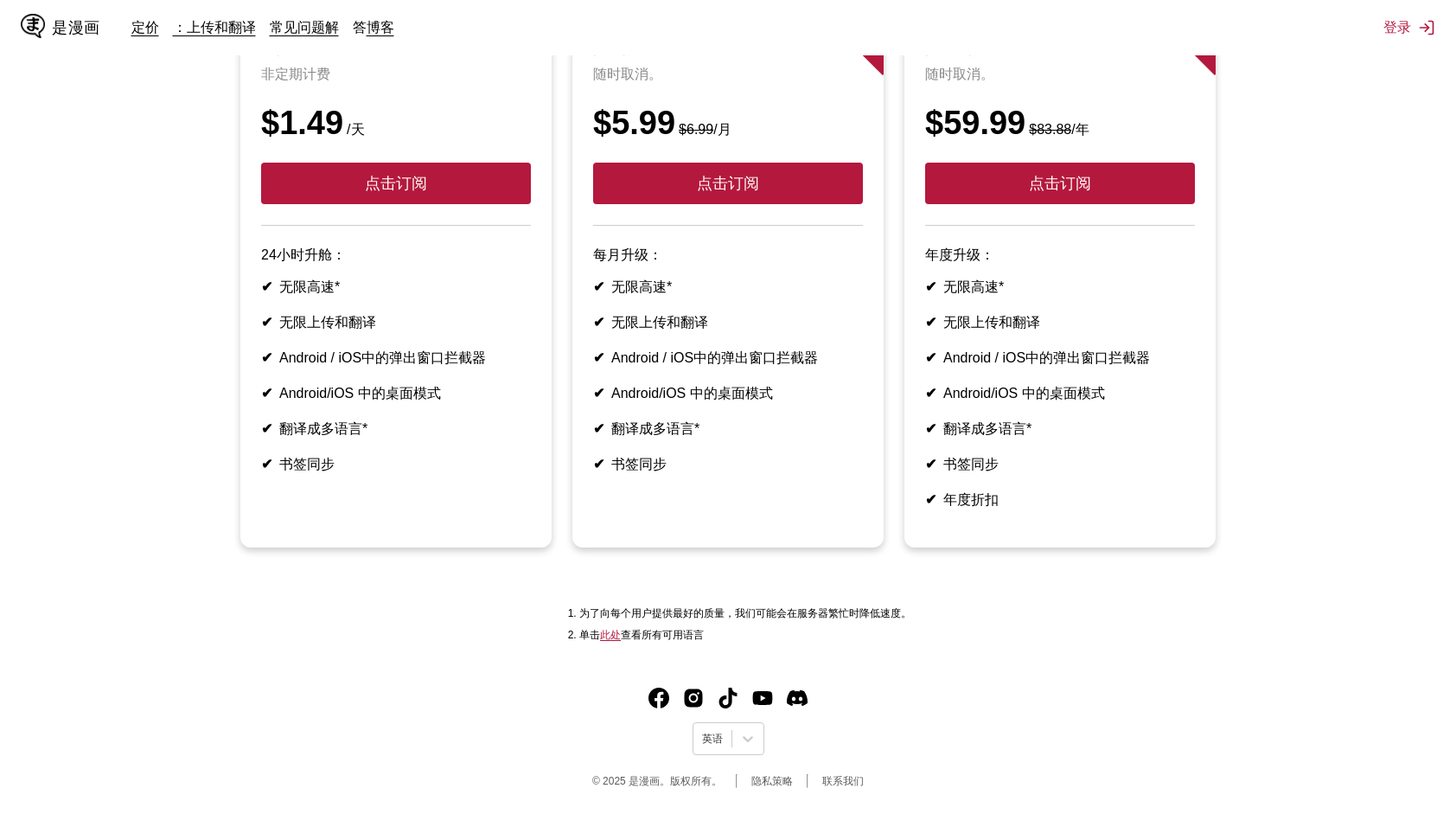
scroll to position [284, 0]
click at [321, 31] on link "常见问题解" at bounding box center [304, 27] width 69 height 17
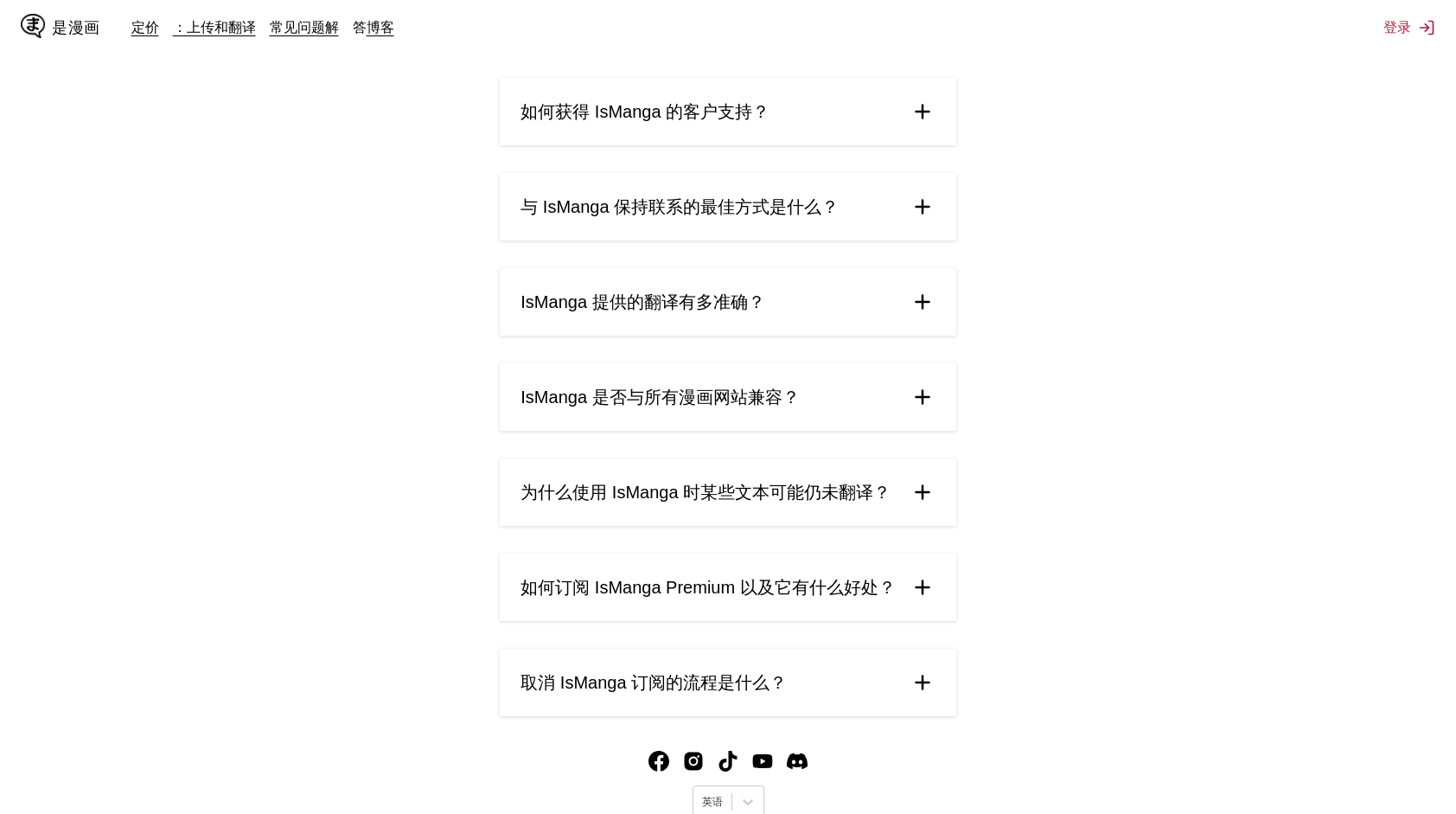
scroll to position [657, 0]
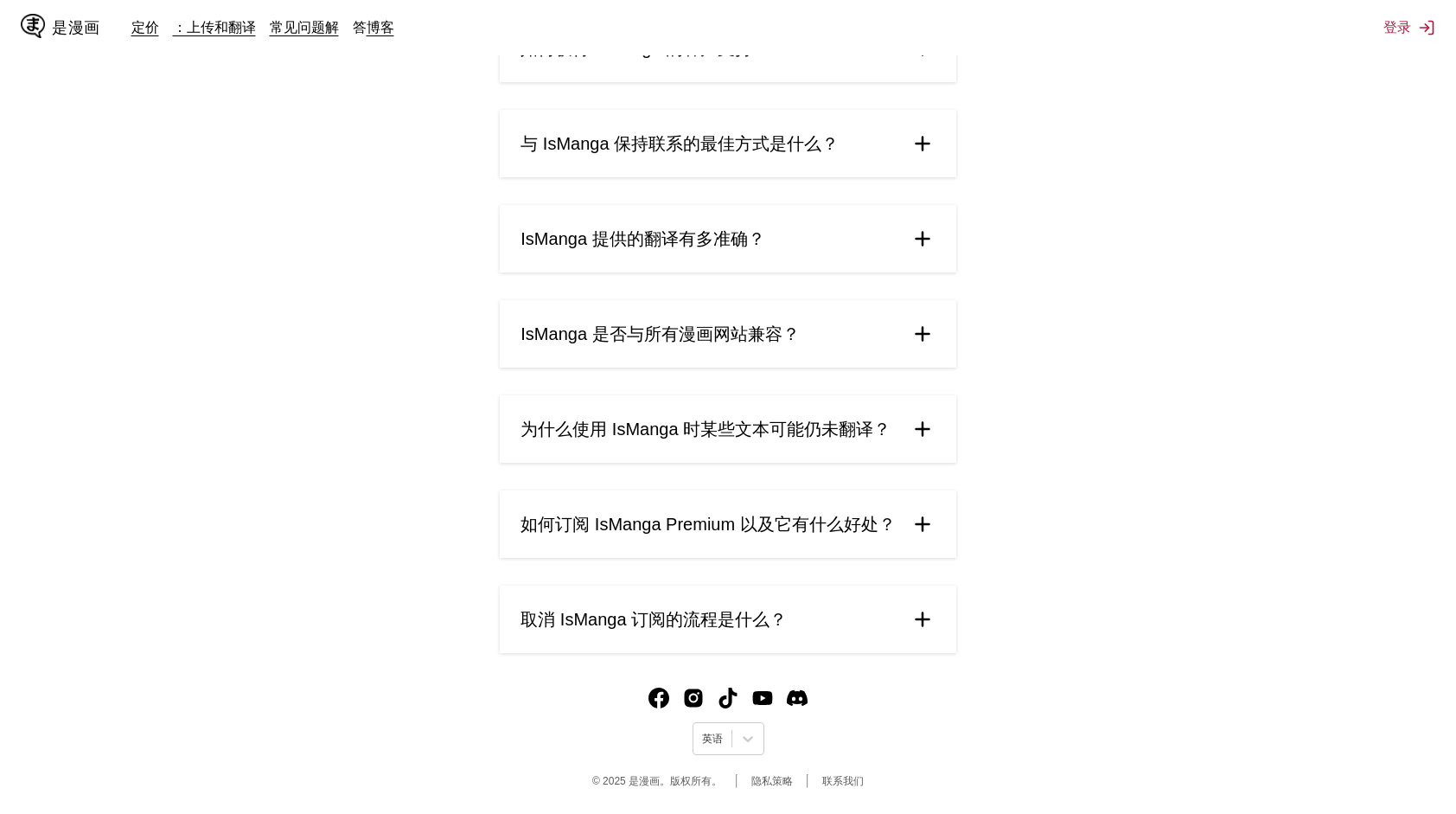
click at [692, 247] on span "IsManga 提供的翻译有多准确？" at bounding box center [642, 239] width 244 height 24
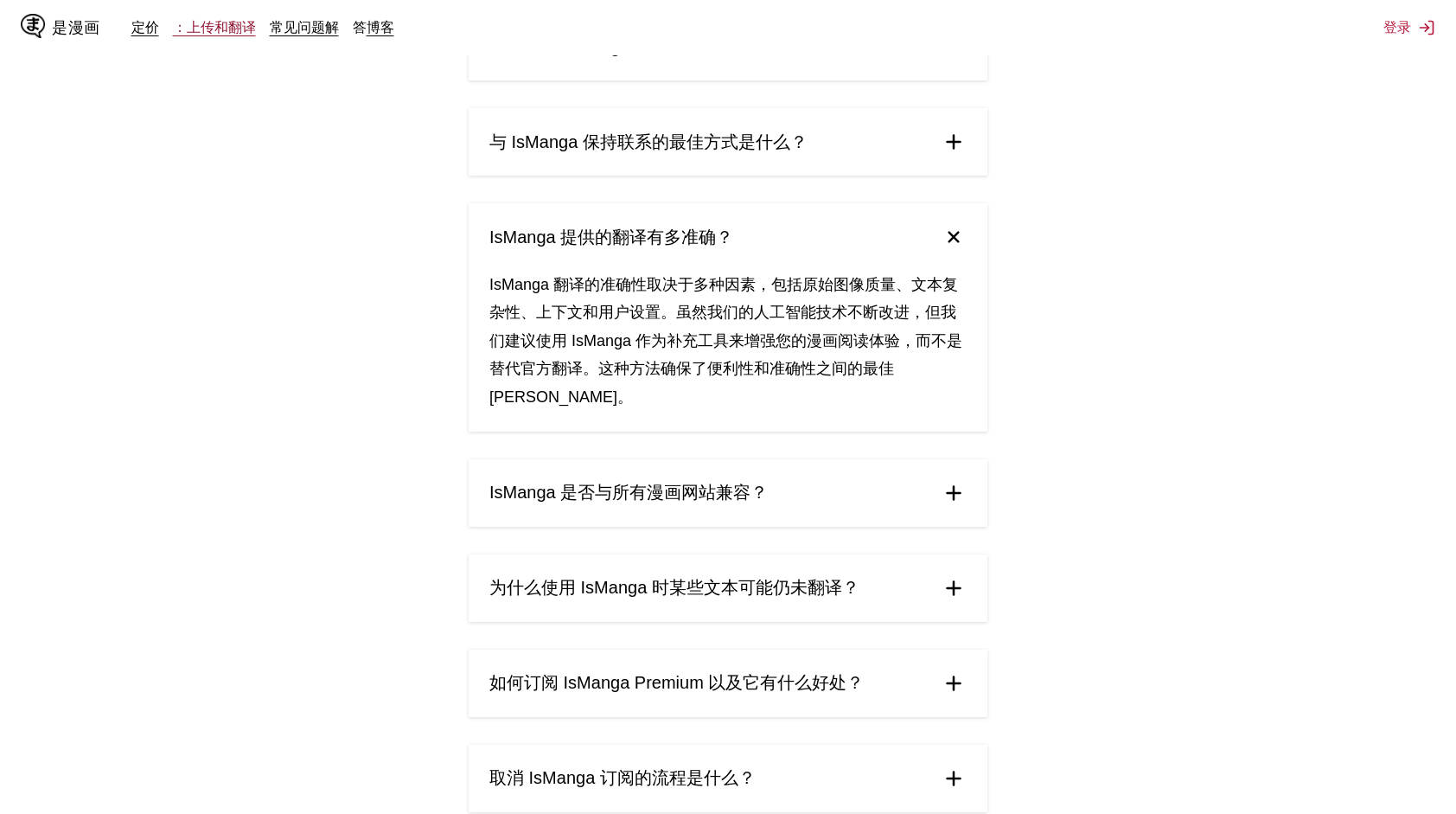
click at [200, 31] on link "：上传和翻译" at bounding box center [214, 27] width 83 height 17
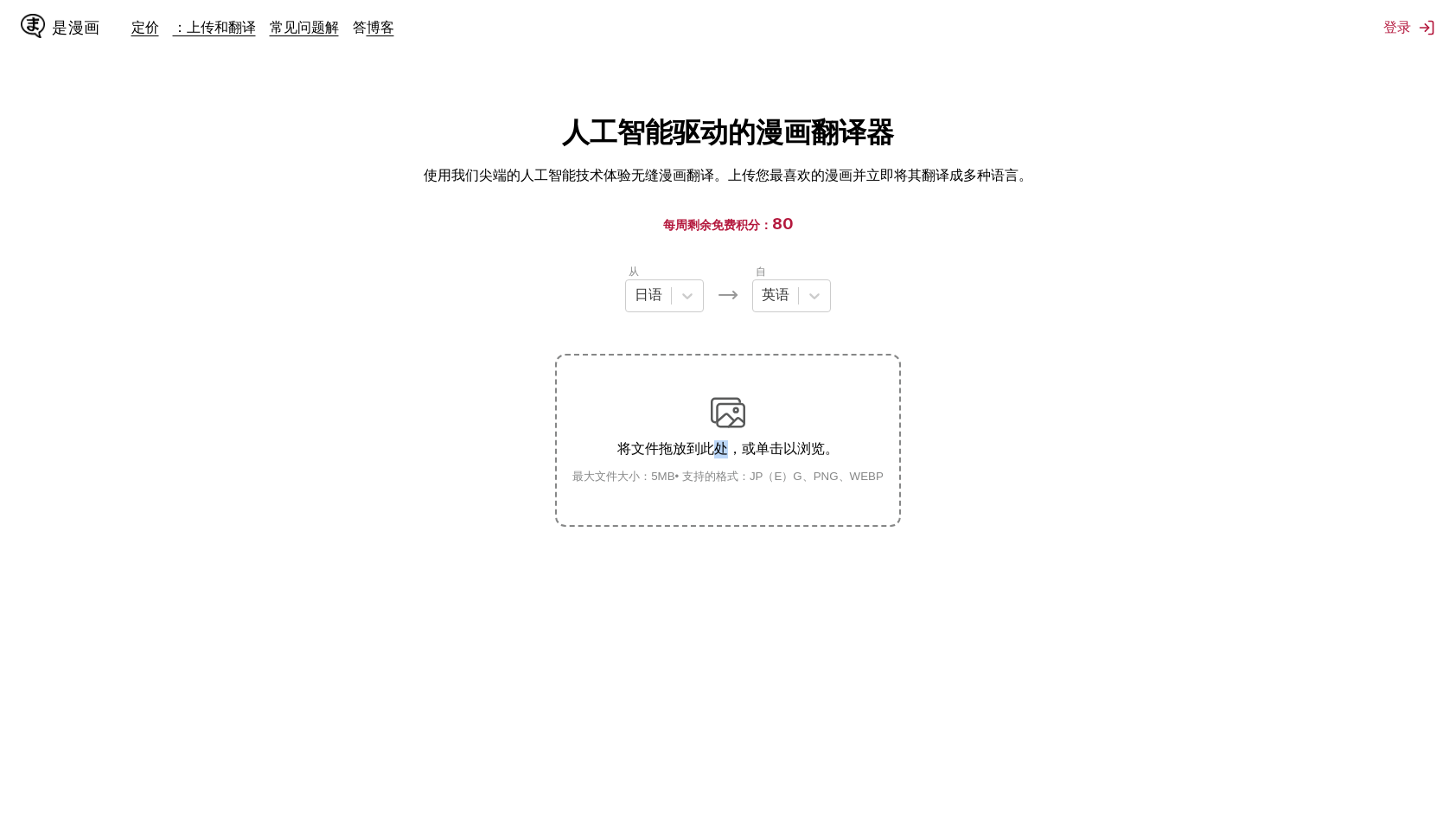
drag, startPoint x: 709, startPoint y: 450, endPoint x: 731, endPoint y: 436, distance: 26.1
click at [731, 436] on div "将文件拖放到此处，或单击以浏览。 最大文件大小：5MB• 支持的格式：JP（E）G、PNG、WEBP" at bounding box center [728, 440] width 339 height 89
click at [967, 417] on section "从 日语 自 英语 将文件拖放到此处，或单击以浏览。 最大文件大小：5MB• 支持的格式：JP（E）G、PNG、WEBP" at bounding box center [728, 395] width 1428 height 264
